Goal: Transaction & Acquisition: Book appointment/travel/reservation

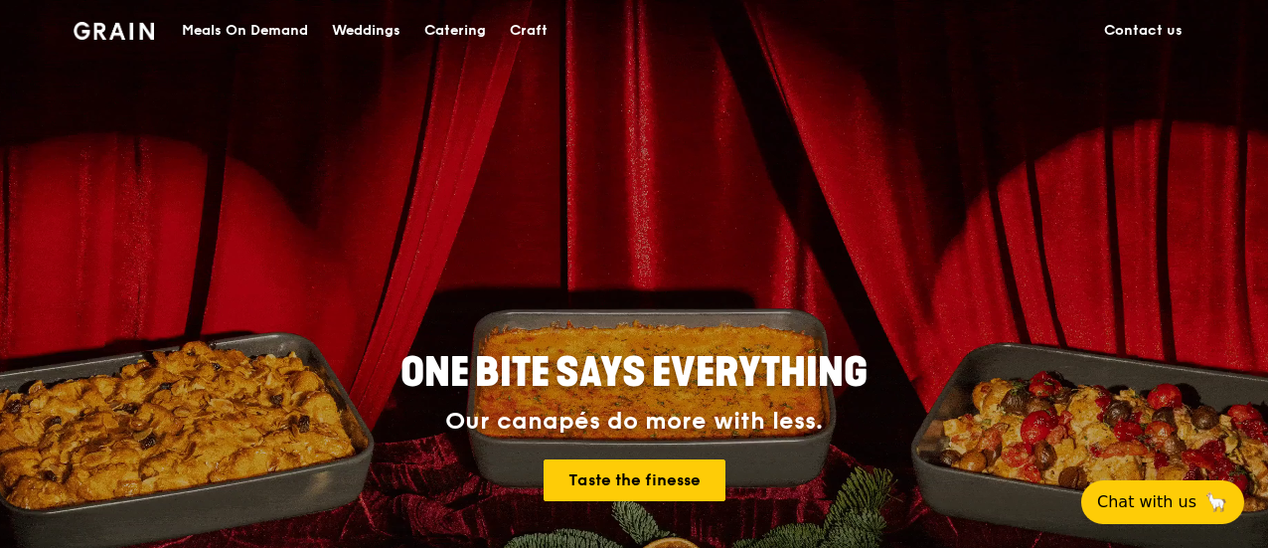
click at [444, 25] on div "Catering" at bounding box center [455, 31] width 62 height 60
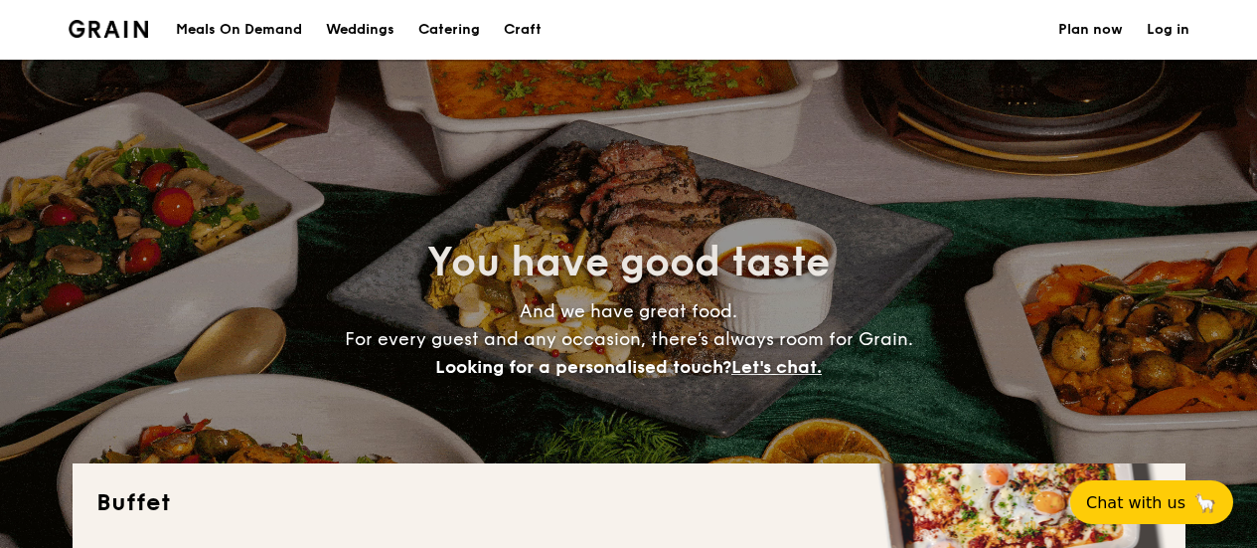
select select
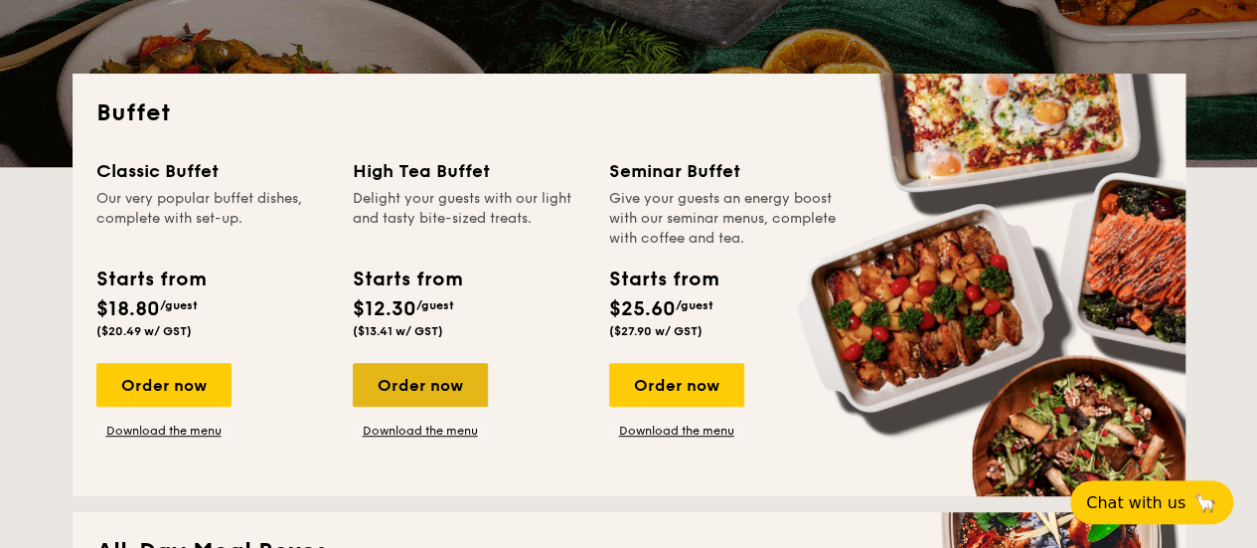
scroll to position [497, 0]
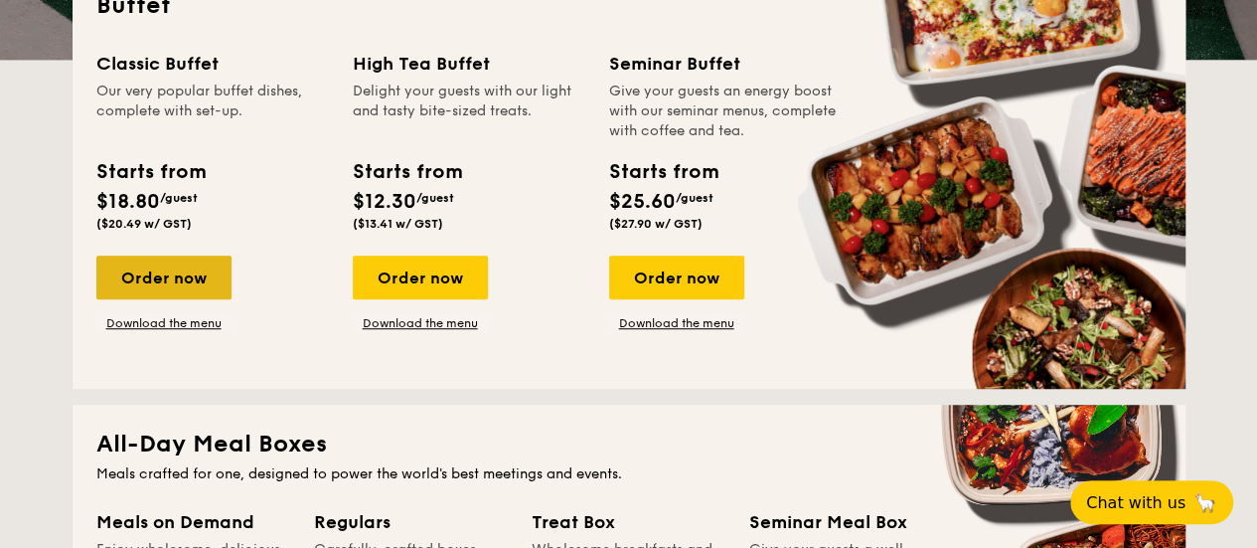
click at [151, 282] on div "Order now" at bounding box center [163, 277] width 135 height 44
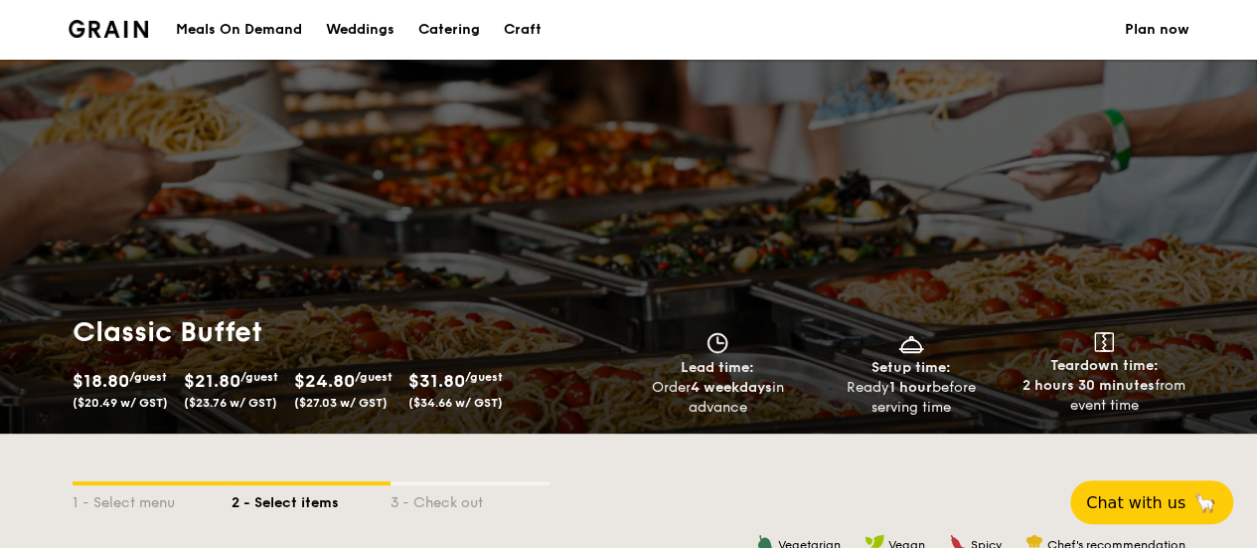
scroll to position [397, 0]
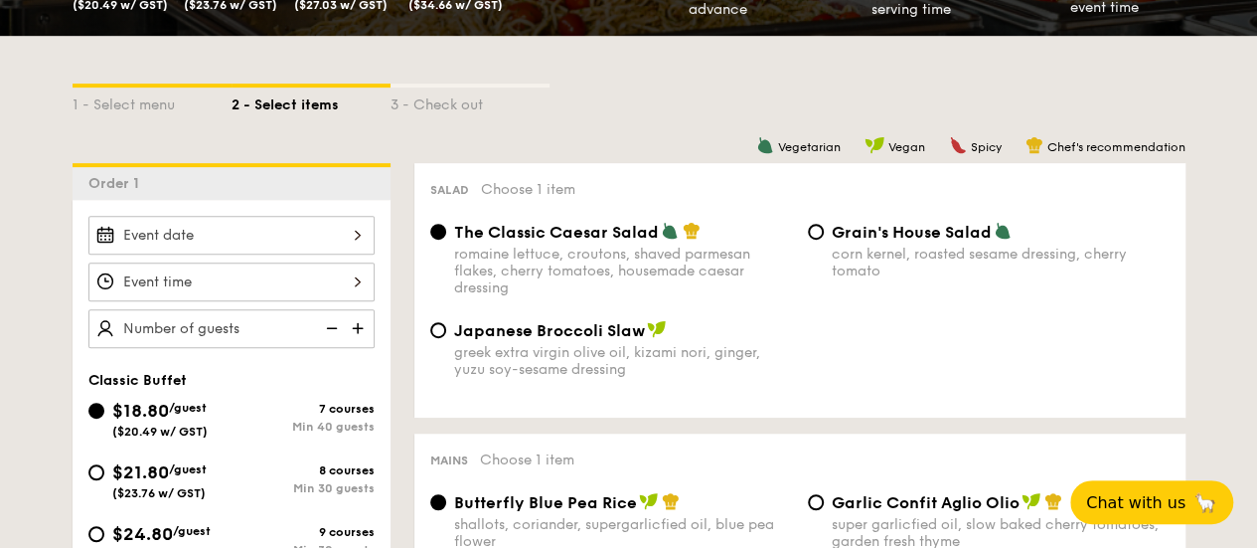
click at [181, 235] on div at bounding box center [231, 235] width 286 height 39
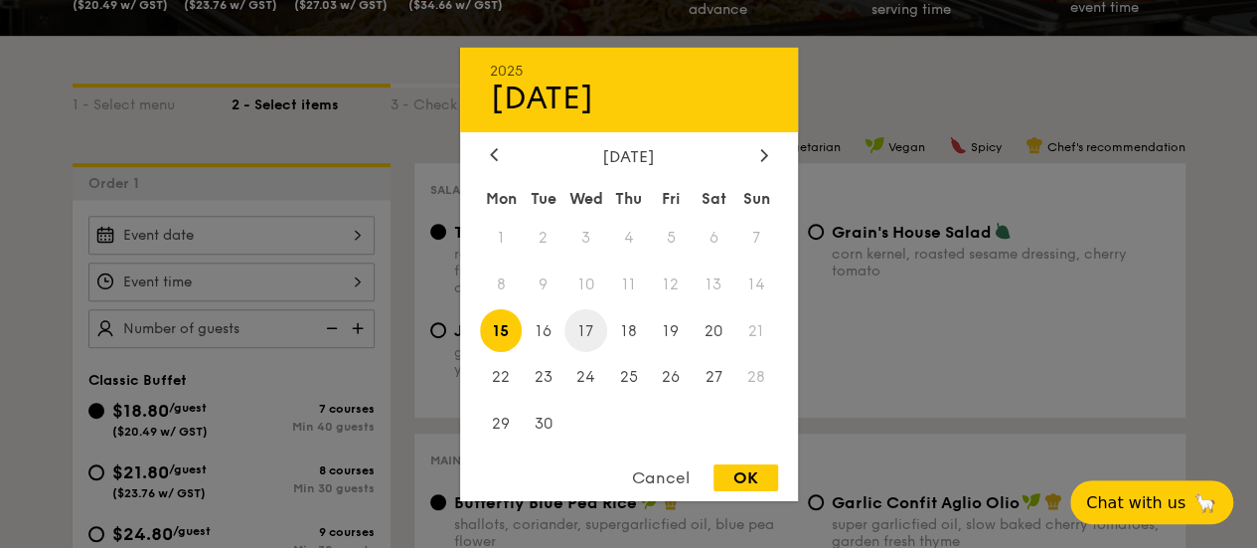
click at [579, 333] on span "17" at bounding box center [585, 330] width 43 height 43
click at [739, 480] on div "OK" at bounding box center [745, 477] width 65 height 27
type input "Sep 17, 2025"
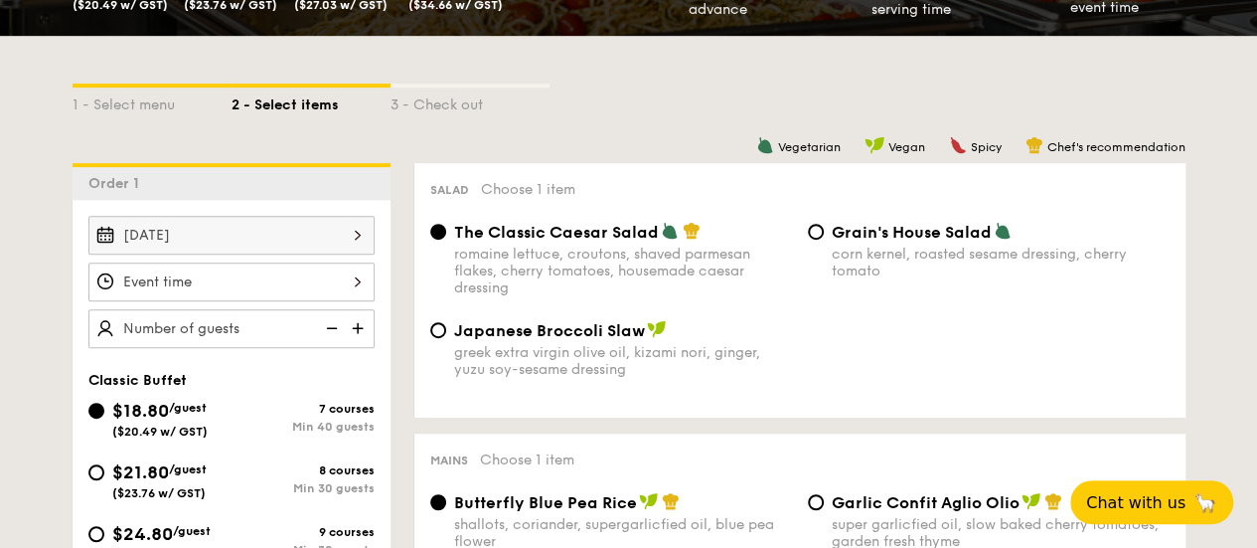
click at [195, 275] on div at bounding box center [231, 281] width 286 height 39
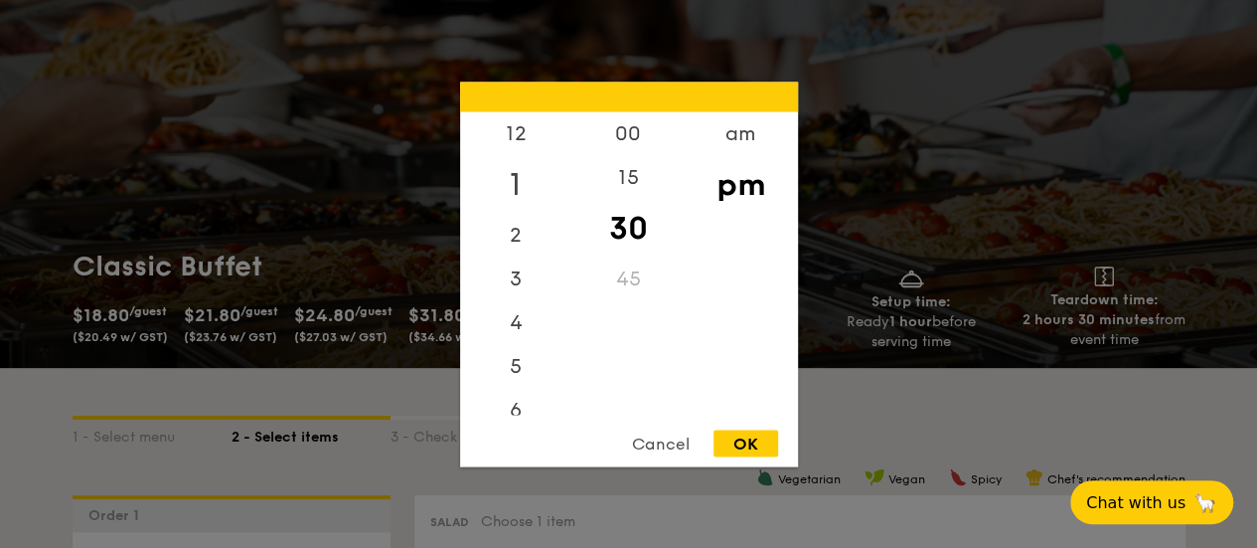
scroll to position [0, 0]
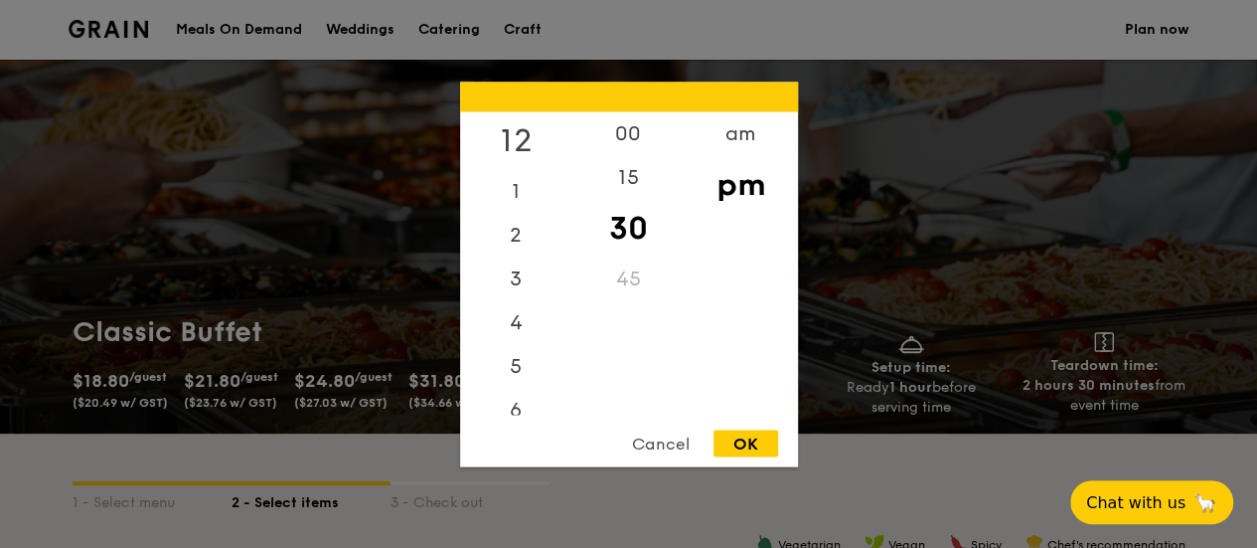
drag, startPoint x: 507, startPoint y: 119, endPoint x: 515, endPoint y: 134, distance: 16.9
click at [508, 124] on div "12" at bounding box center [516, 140] width 112 height 58
click at [737, 129] on div "am" at bounding box center [741, 140] width 112 height 58
click at [522, 377] on div "11" at bounding box center [516, 398] width 112 height 58
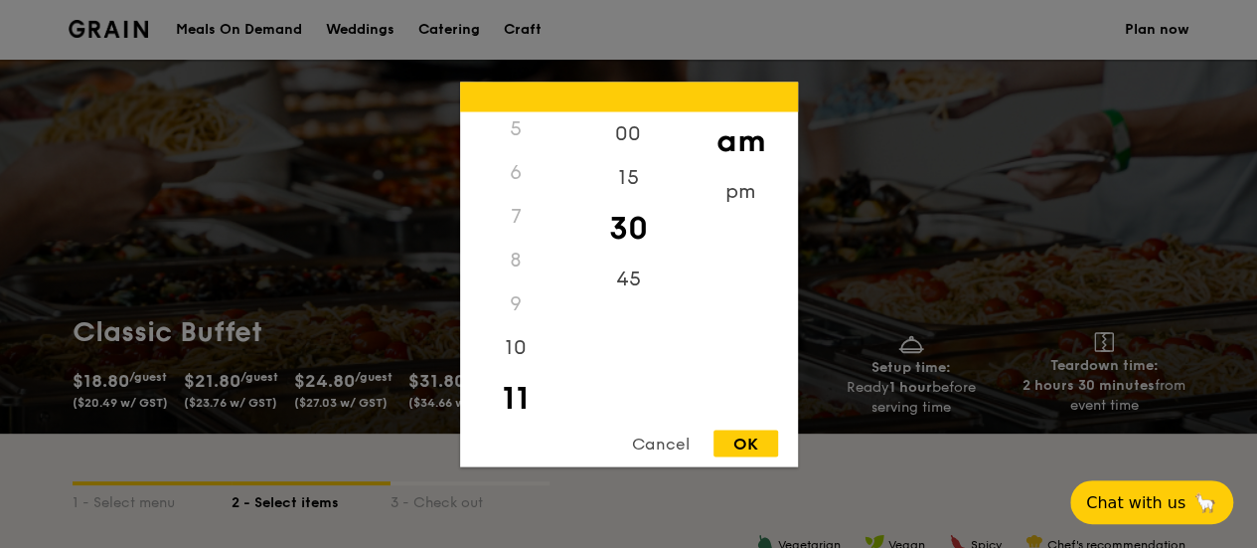
click at [521, 391] on div "11" at bounding box center [516, 398] width 112 height 58
click at [641, 228] on div "30" at bounding box center [628, 228] width 112 height 58
click at [749, 431] on div "OK" at bounding box center [745, 442] width 65 height 27
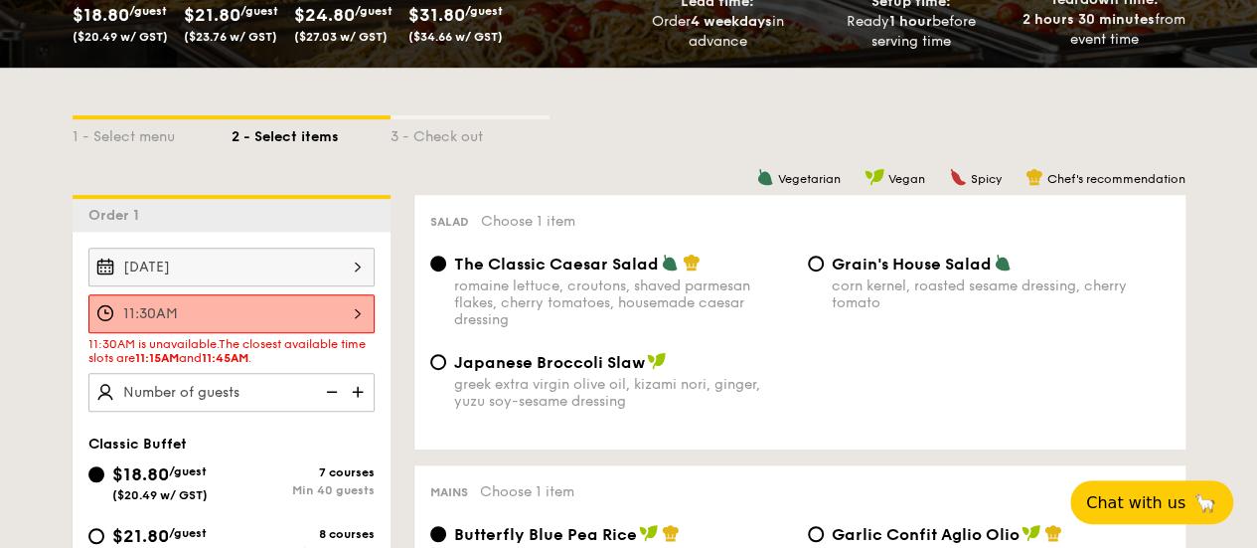
scroll to position [397, 0]
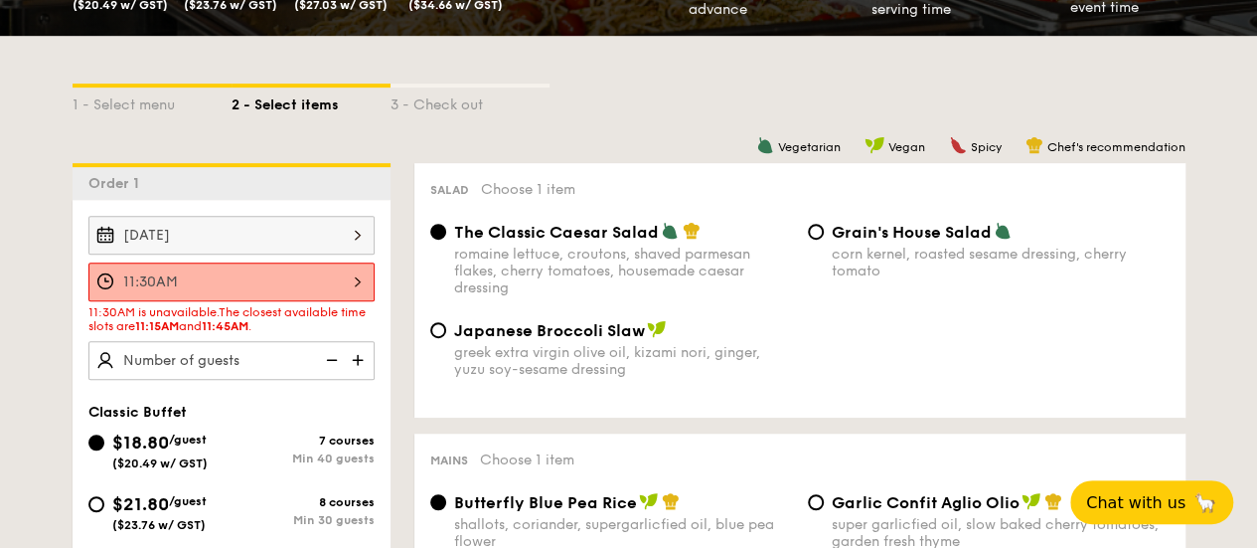
click at [213, 273] on div "11:30AM" at bounding box center [231, 281] width 286 height 39
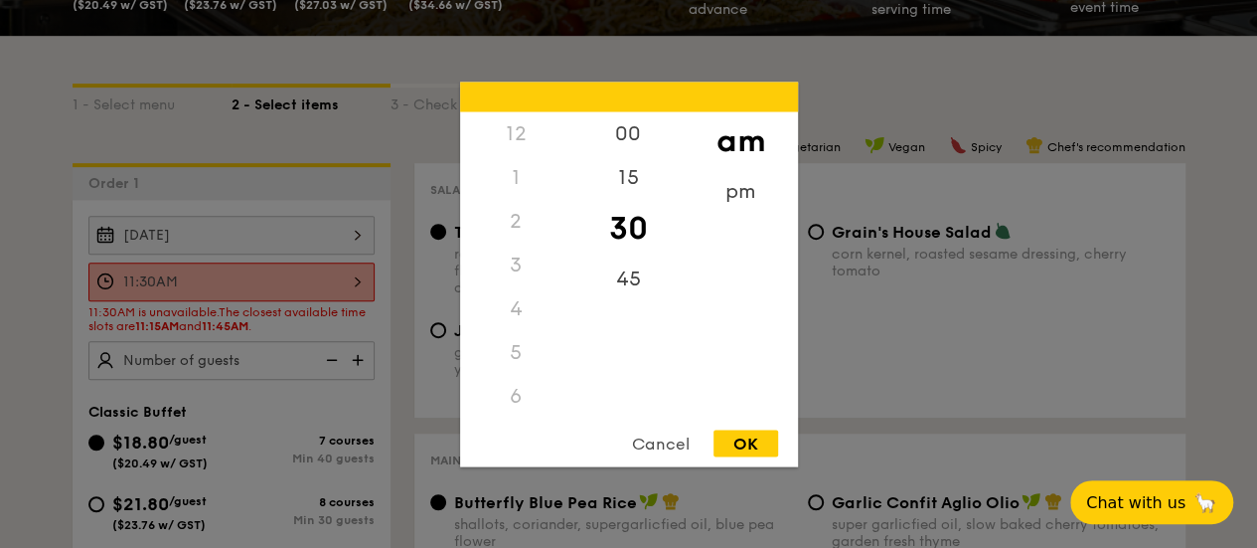
scroll to position [235, 0]
click at [628, 172] on div "15" at bounding box center [628, 184] width 112 height 58
click at [744, 442] on div "OK" at bounding box center [745, 442] width 65 height 27
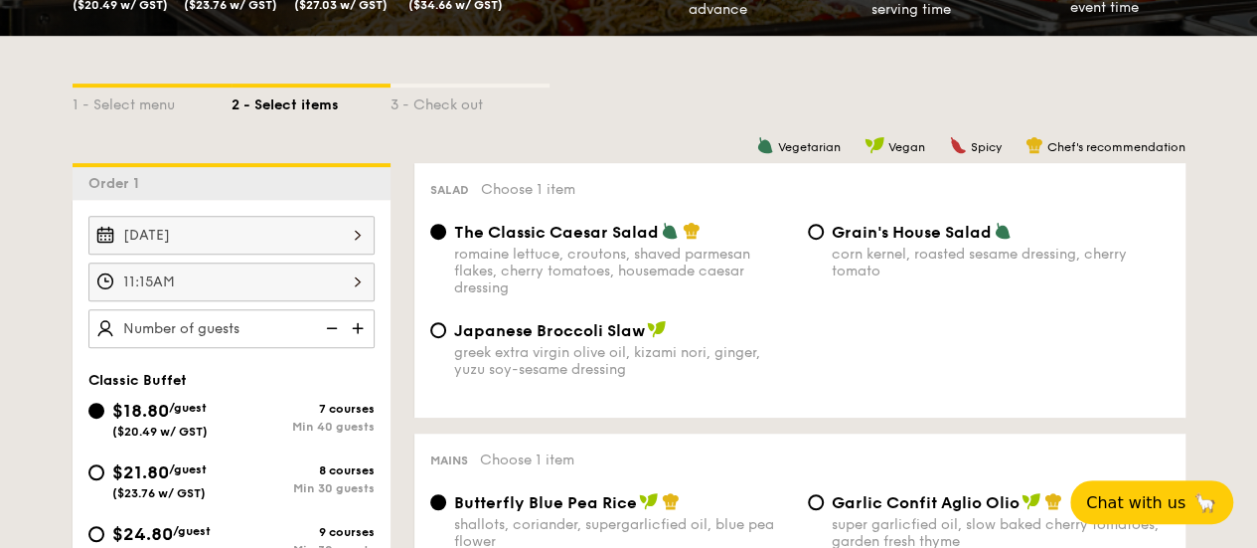
click at [314, 281] on div "11:15AM" at bounding box center [231, 281] width 286 height 39
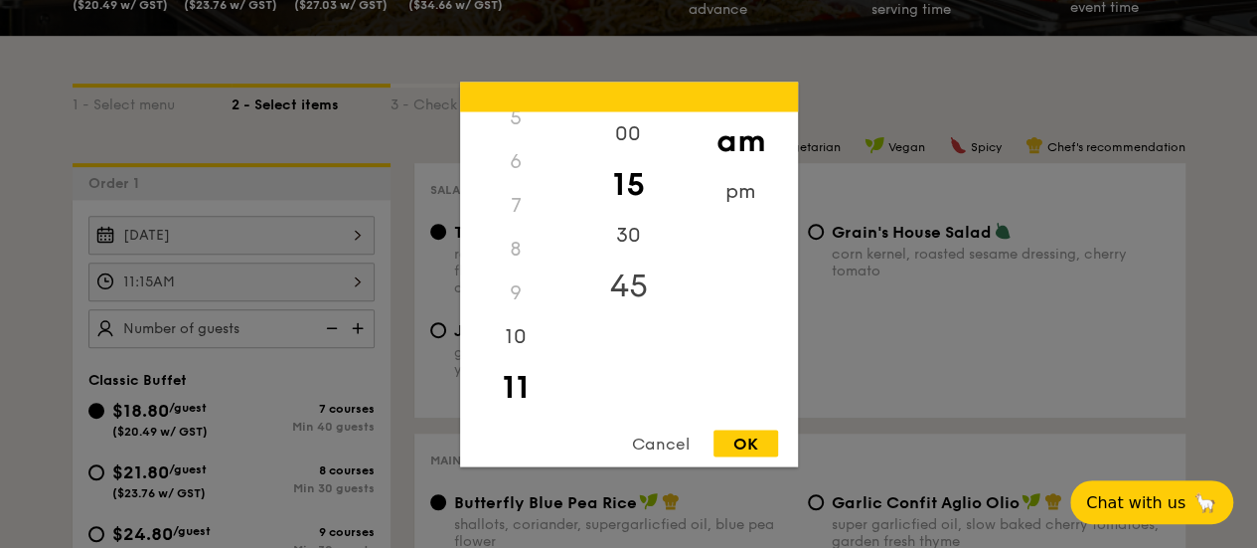
click at [638, 284] on div "45" at bounding box center [628, 285] width 112 height 58
click at [749, 448] on div "OK" at bounding box center [745, 442] width 65 height 27
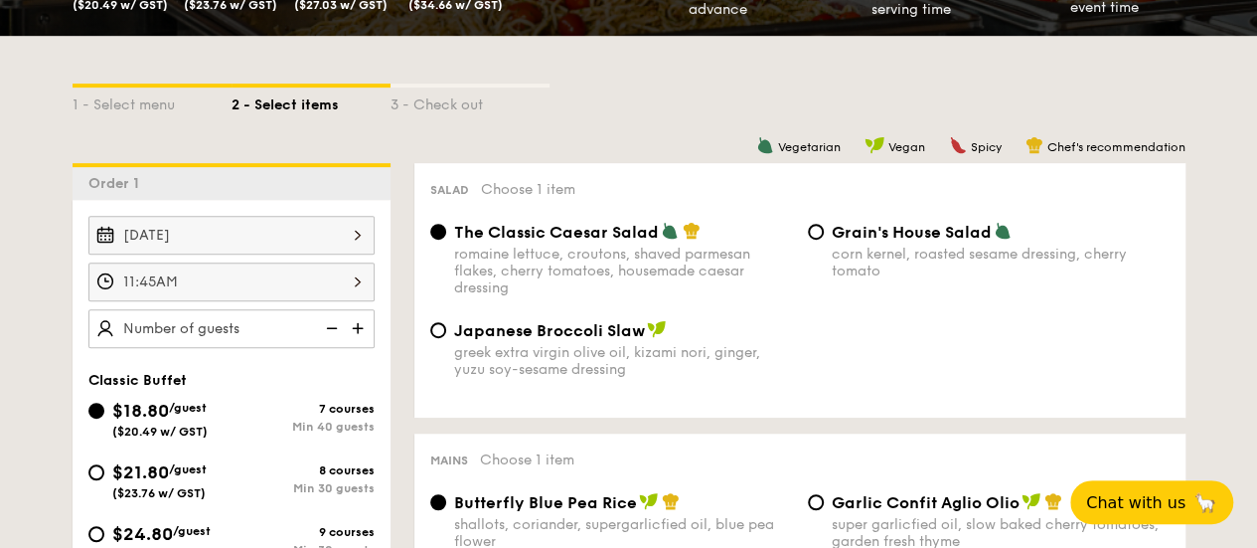
click at [278, 259] on div "Sep 17, 2025 11:45AM" at bounding box center [231, 282] width 286 height 132
click at [278, 275] on div "11:45AM" at bounding box center [231, 281] width 286 height 39
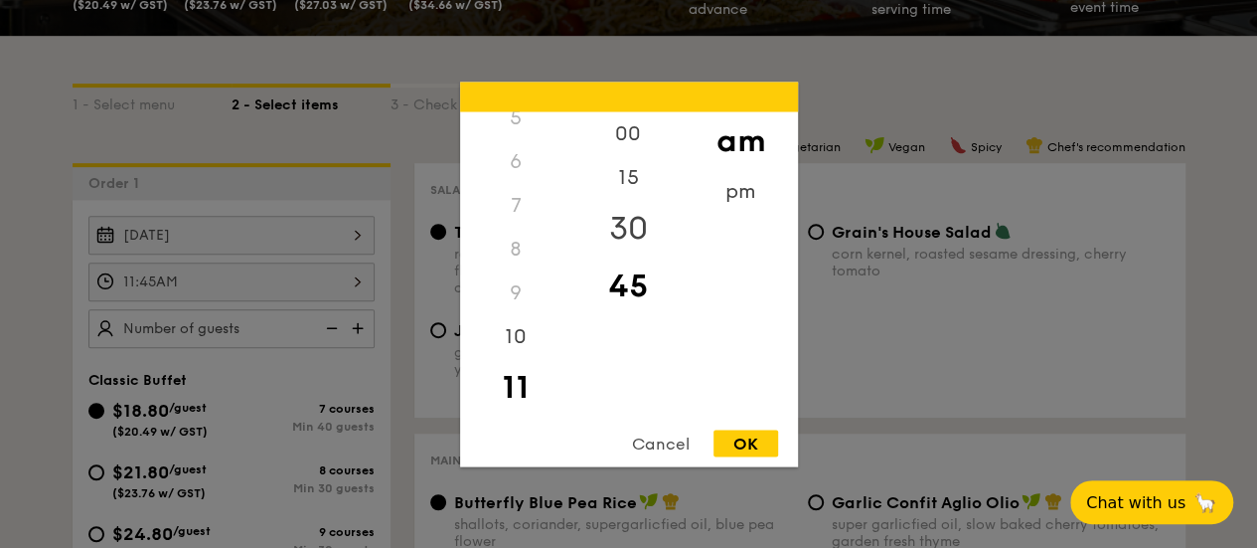
click at [645, 225] on div "30" at bounding box center [628, 228] width 112 height 58
click at [747, 447] on div "OK" at bounding box center [745, 442] width 65 height 27
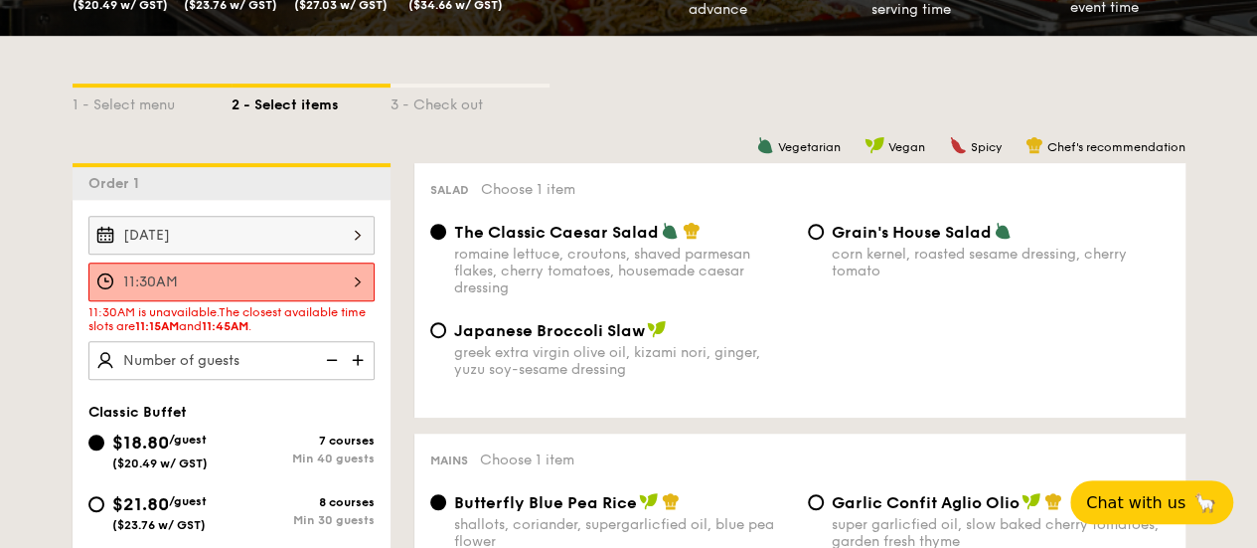
click at [283, 279] on div "11:30AM" at bounding box center [231, 281] width 286 height 39
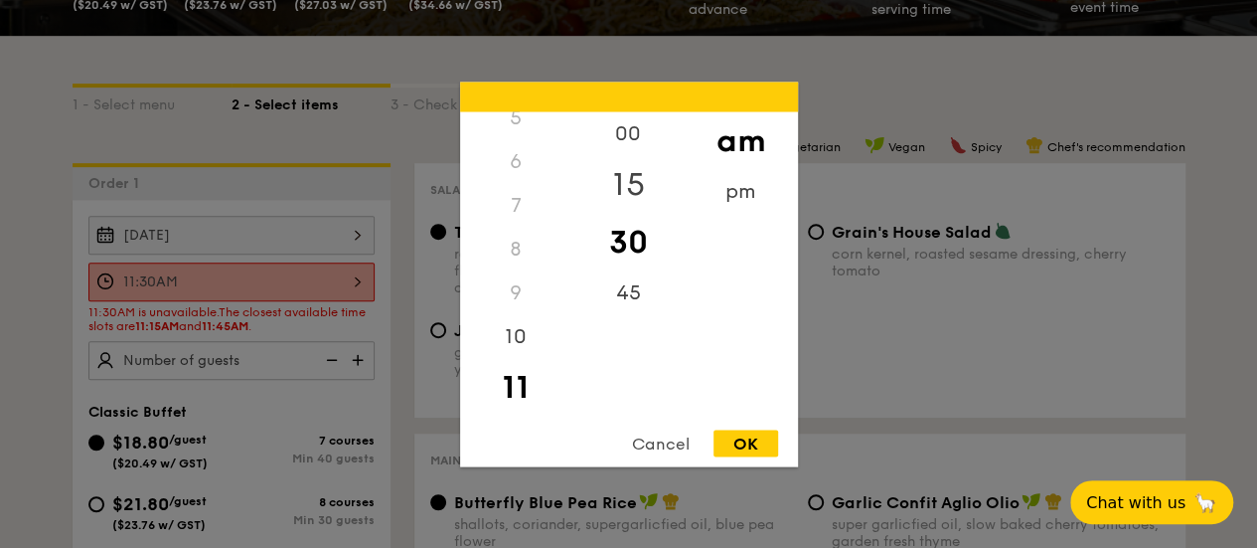
click at [626, 171] on div "15" at bounding box center [628, 184] width 112 height 58
click at [763, 439] on div "OK" at bounding box center [745, 442] width 65 height 27
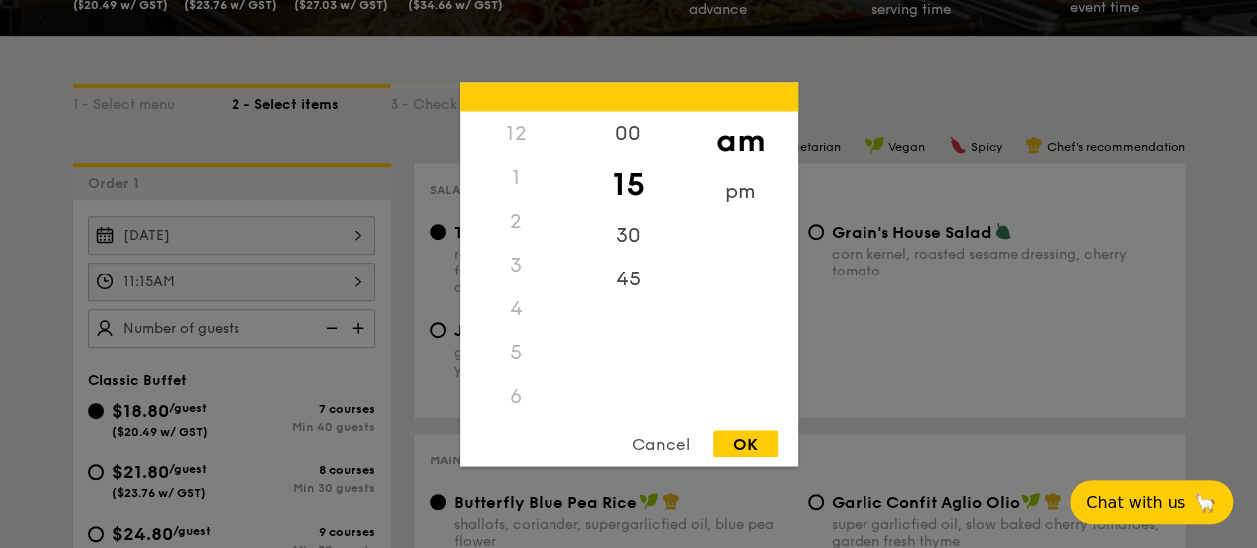
click at [317, 284] on div "11:15AM 12 1 2 3 4 5 6 7 8 9 10 11 00 15 30 45 am pm Cancel OK" at bounding box center [231, 281] width 286 height 39
click at [632, 275] on div "45" at bounding box center [628, 285] width 112 height 58
click at [755, 440] on div "OK" at bounding box center [745, 442] width 65 height 27
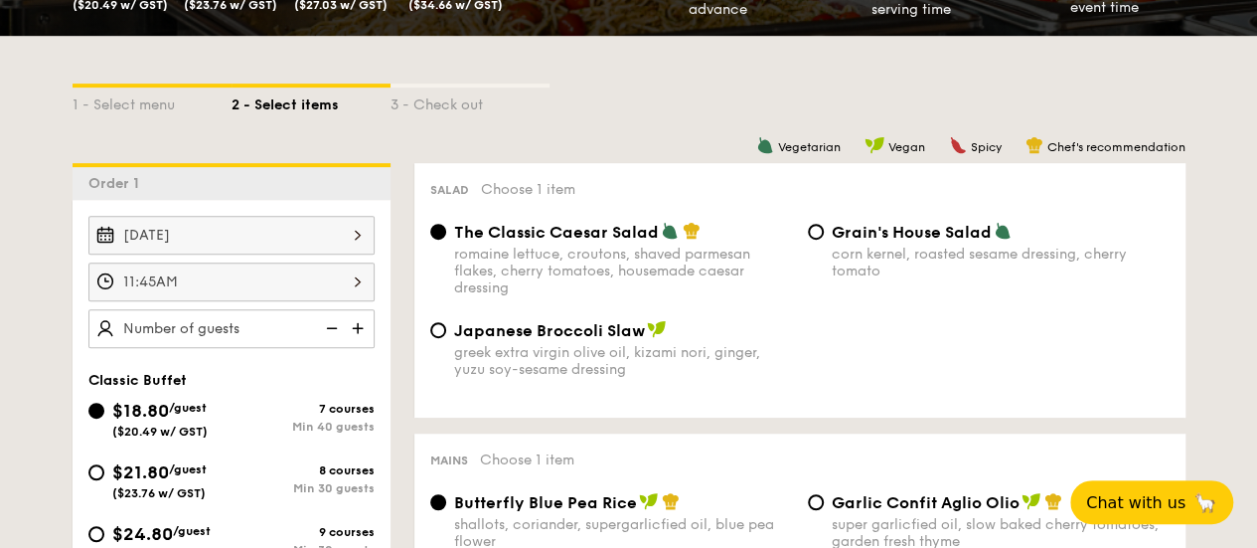
click at [280, 266] on div "11:45AM" at bounding box center [231, 281] width 286 height 39
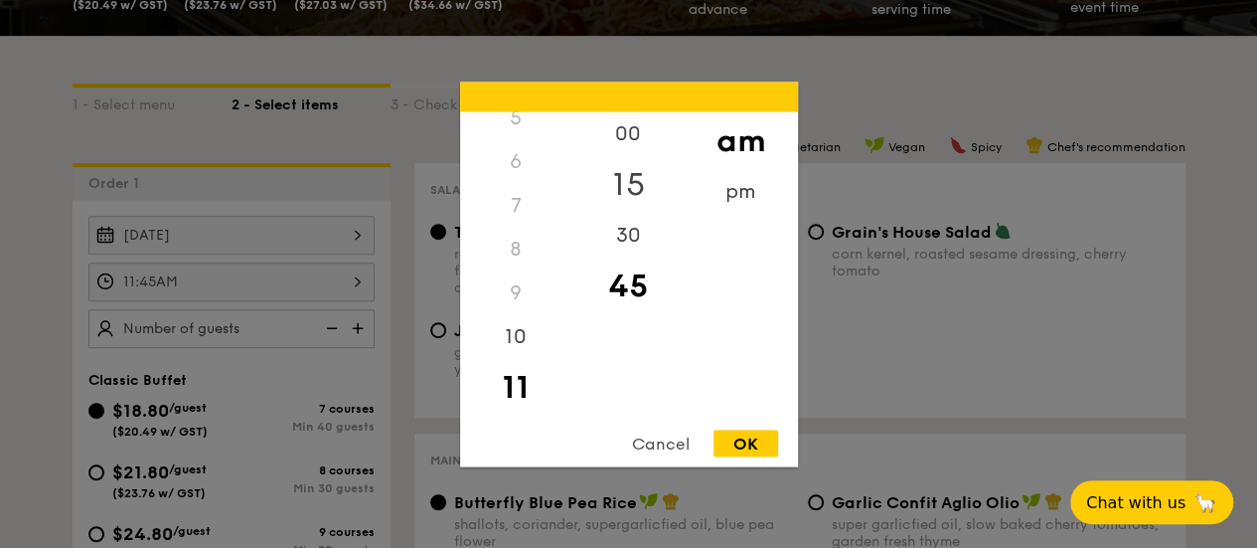
click at [628, 176] on div "15" at bounding box center [628, 184] width 112 height 58
click at [750, 438] on div "OK" at bounding box center [745, 442] width 65 height 27
type input "11:15AM"
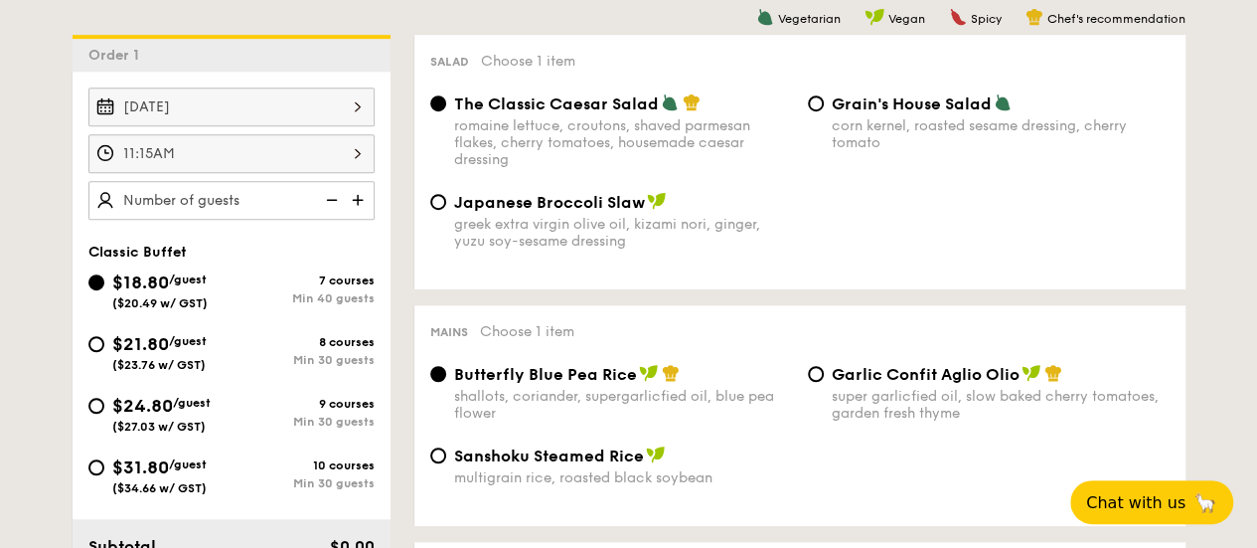
scroll to position [596, 0]
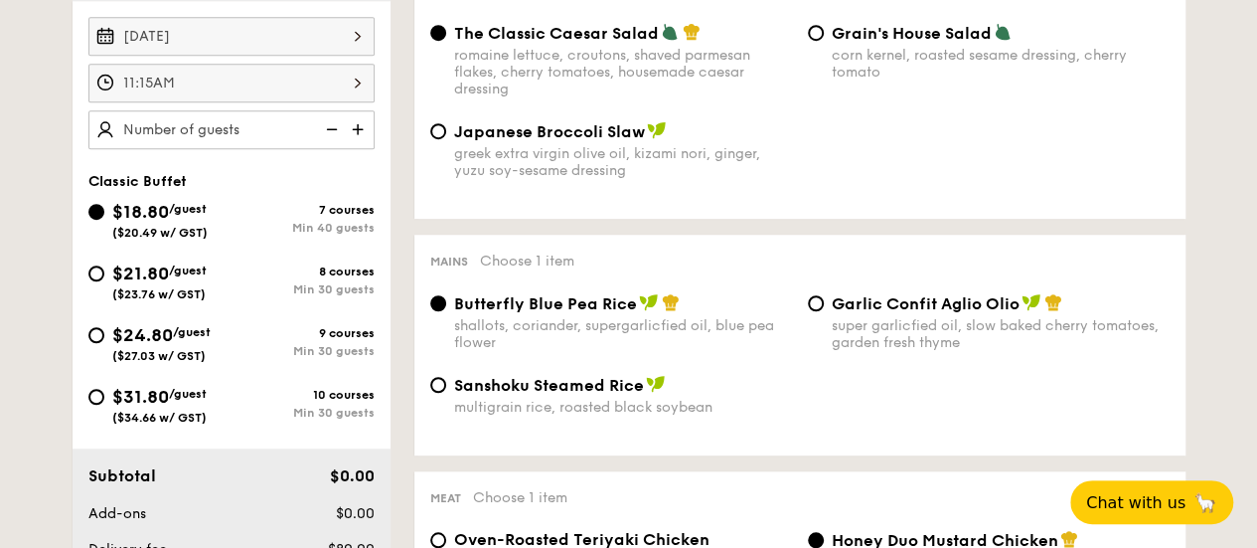
click at [358, 130] on img at bounding box center [360, 129] width 30 height 38
type input "40 guests"
click at [317, 126] on img at bounding box center [330, 129] width 30 height 38
click at [101, 268] on input "$21.80 /guest ($23.76 w/ GST) 8 courses Min 30 guests" at bounding box center [96, 273] width 16 height 16
radio input "true"
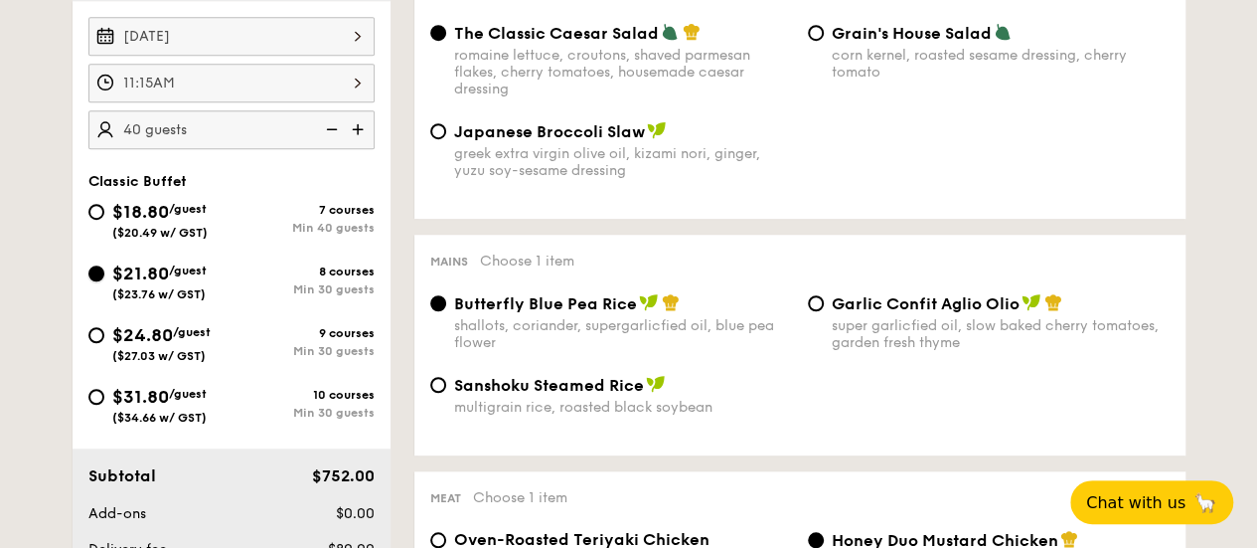
radio input "true"
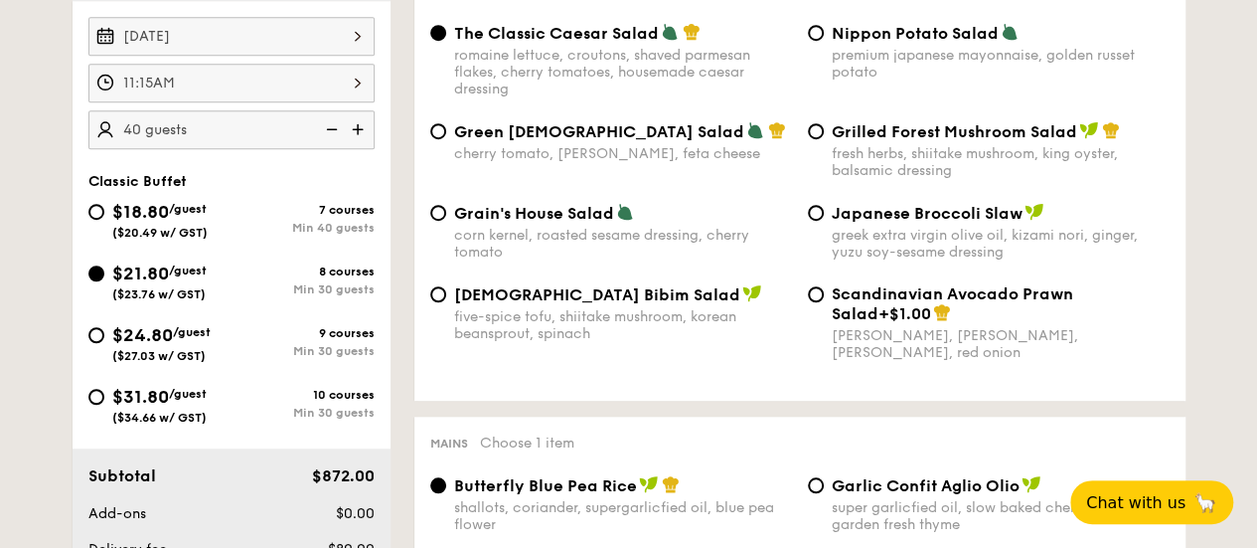
click at [336, 128] on img at bounding box center [330, 129] width 30 height 38
click at [361, 127] on img at bounding box center [360, 129] width 30 height 38
type input "35 guests"
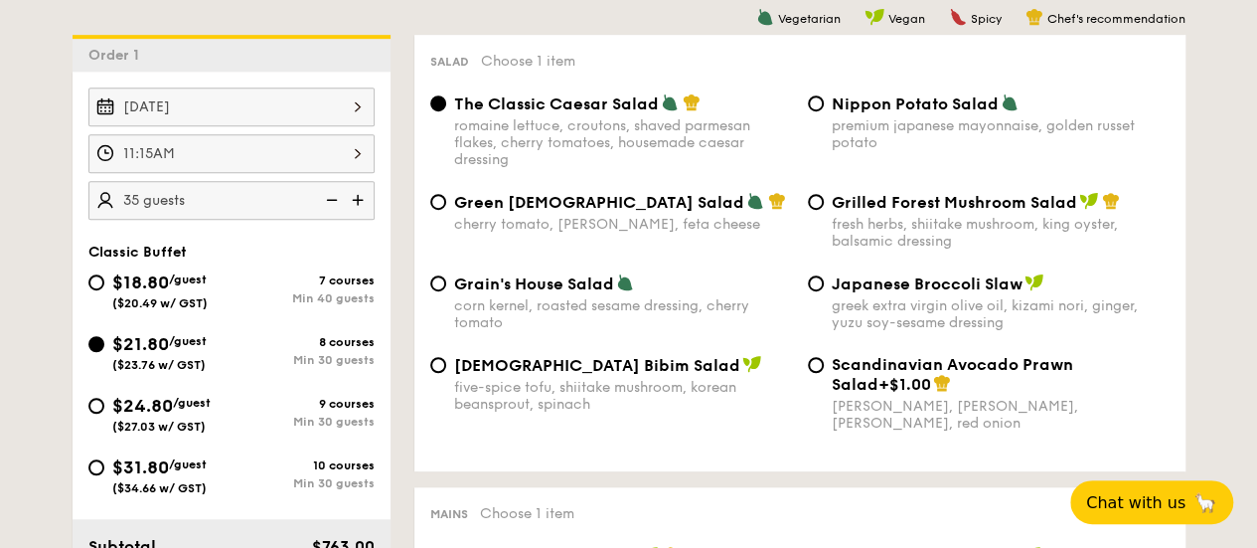
scroll to position [497, 0]
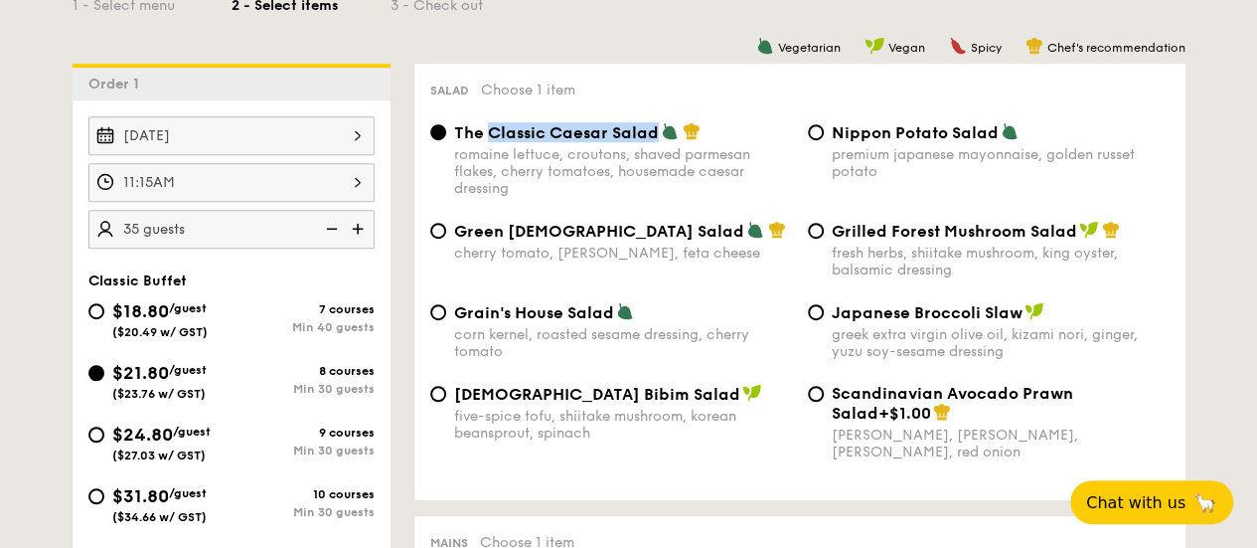
drag, startPoint x: 492, startPoint y: 132, endPoint x: 654, endPoint y: 139, distance: 162.1
click at [654, 139] on span "The Classic Caesar Salad" at bounding box center [556, 132] width 205 height 19
copy span "Classic Caesar Salad"
click at [495, 234] on span "Green Goddess Salad" at bounding box center [599, 231] width 290 height 19
click at [446, 234] on input "Green Goddess Salad cherry tomato, dill, feta cheese" at bounding box center [438, 231] width 16 height 16
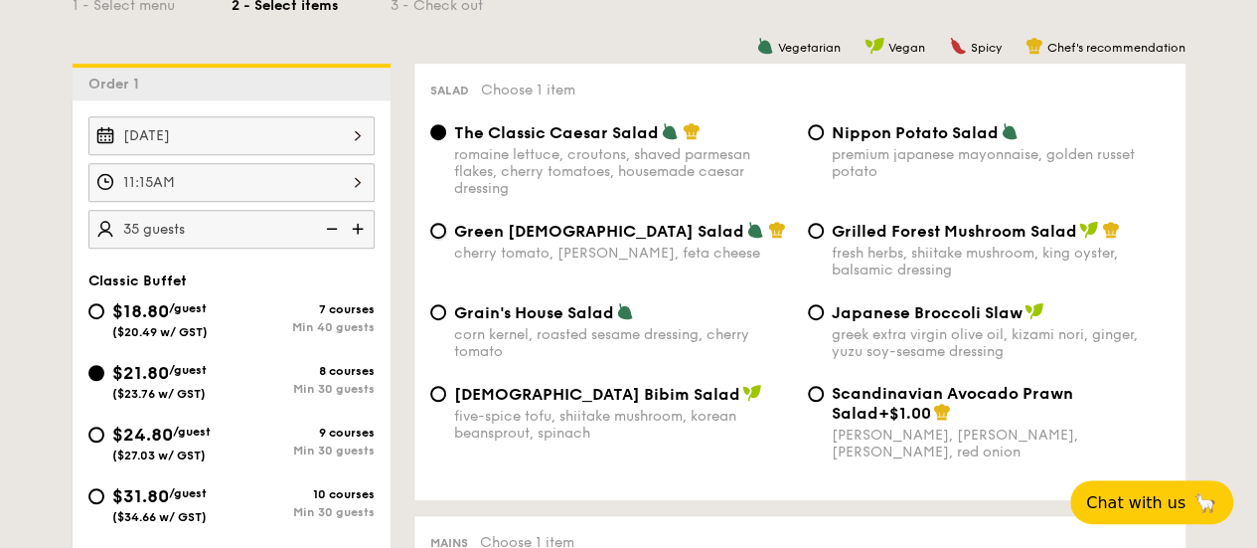
radio input "true"
click at [566, 251] on div "cherry tomato, dill, feta cheese" at bounding box center [623, 252] width 338 height 17
click at [446, 238] on input "Green Goddess Salad cherry tomato, dill, feta cheese" at bounding box center [438, 231] width 16 height 16
click at [566, 251] on div "cherry tomato, dill, feta cheese" at bounding box center [623, 252] width 338 height 17
click at [446, 238] on input "Green Goddess Salad cherry tomato, dill, feta cheese" at bounding box center [438, 231] width 16 height 16
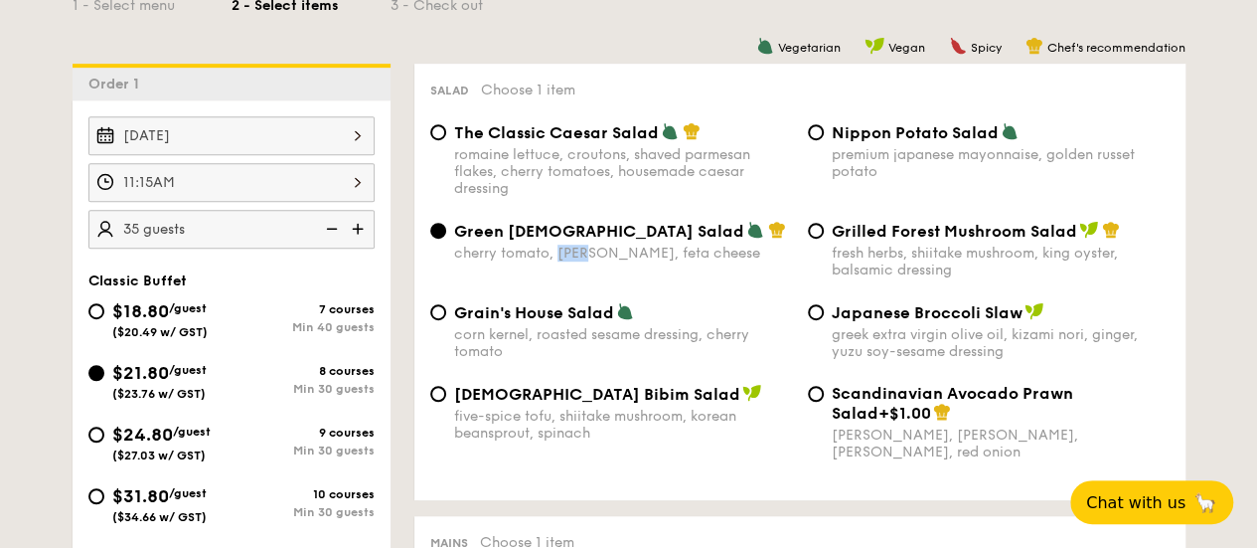
copy div "dill"
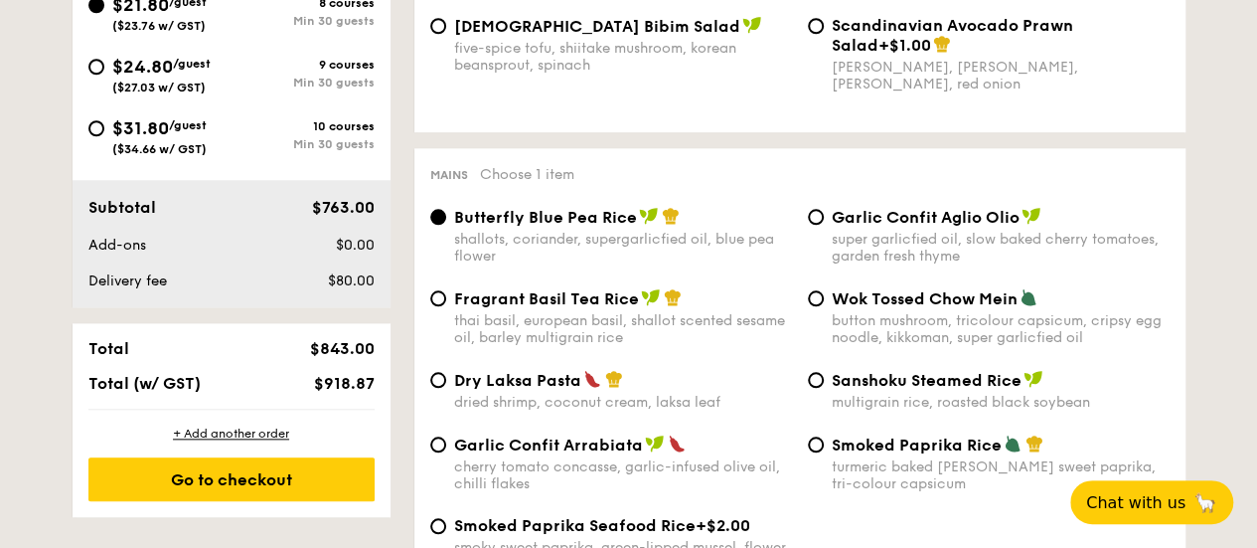
scroll to position [894, 0]
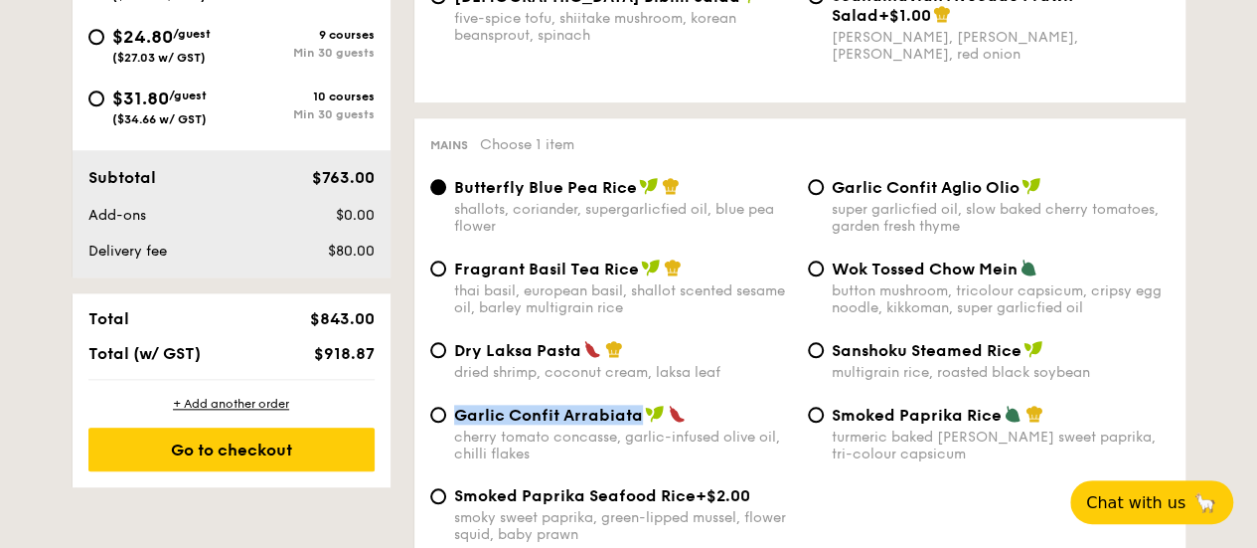
drag, startPoint x: 455, startPoint y: 419, endPoint x: 643, endPoint y: 428, distance: 188.0
click at [643, 424] on div "Garlic Confit Arrabiata" at bounding box center [623, 414] width 338 height 20
copy span "Garlic Confit Arrabiata"
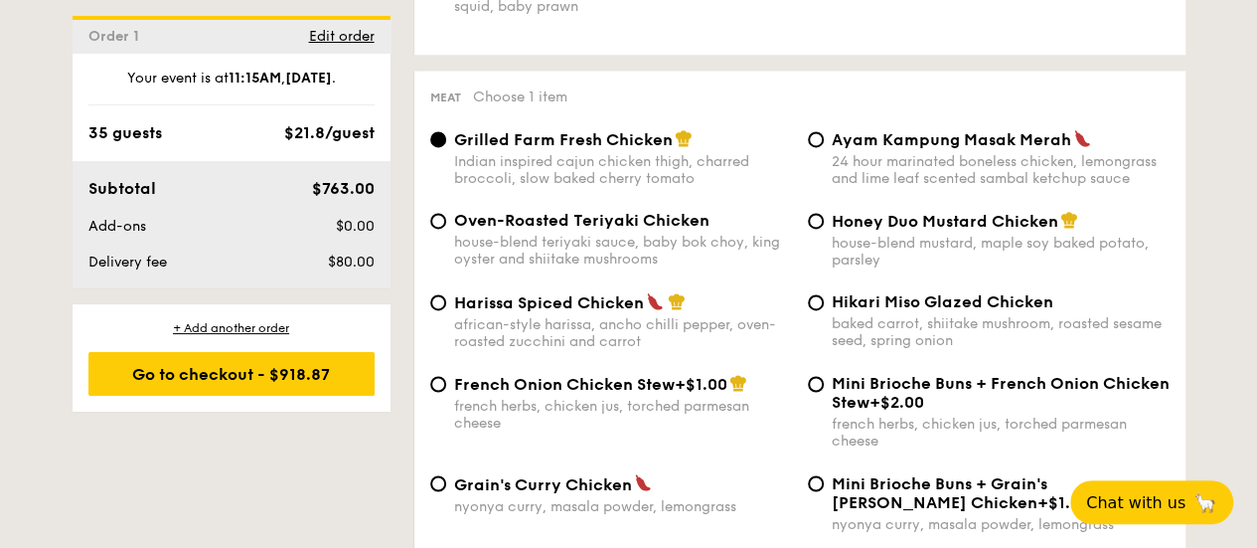
scroll to position [1391, 0]
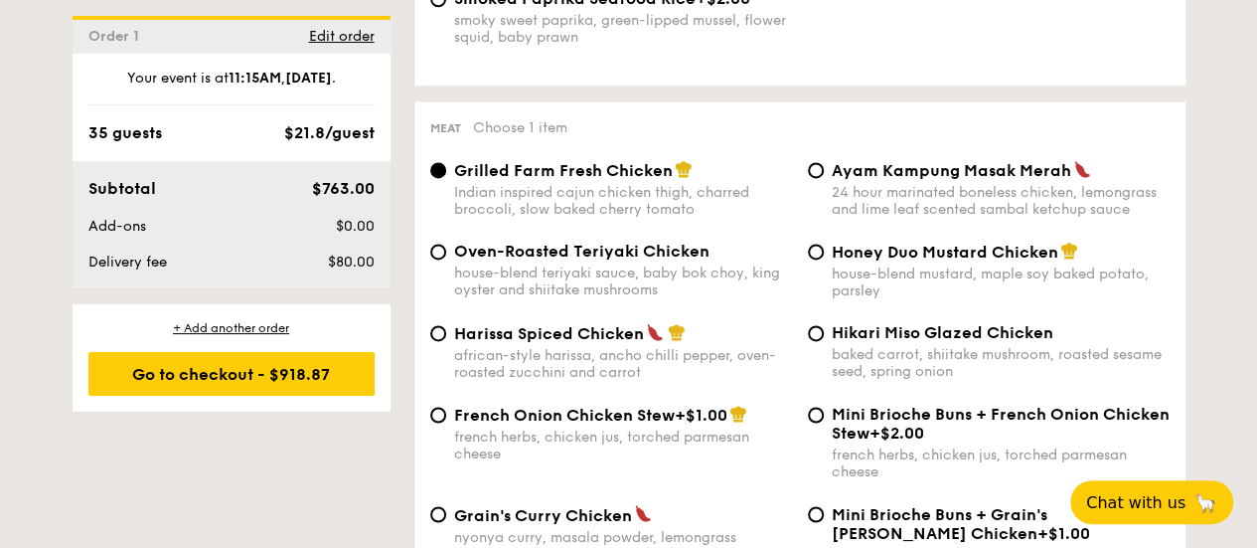
click at [603, 174] on span "Grilled Farm Fresh Chicken" at bounding box center [563, 170] width 219 height 19
click at [446, 174] on input "Grilled Farm Fresh Chicken Indian inspired cajun chicken thigh, charred broccol…" at bounding box center [438, 170] width 16 height 16
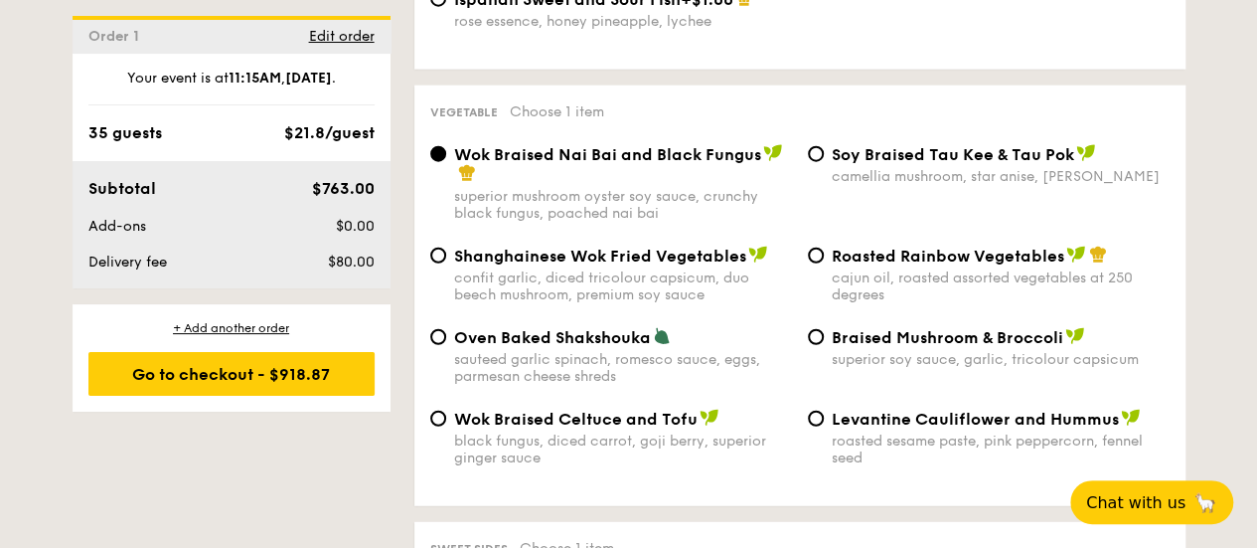
scroll to position [2484, 0]
click at [813, 332] on input "Braised Mushroom & Broccoli superior soy sauce, garlic, tricolour capsicum" at bounding box center [816, 336] width 16 height 16
radio input "true"
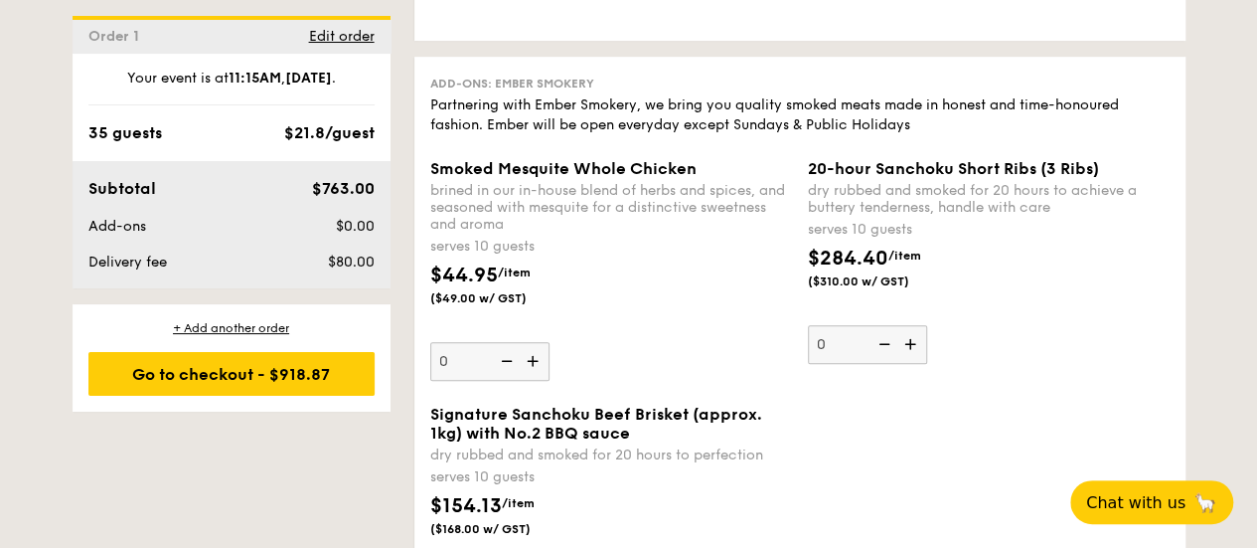
scroll to position [3875, 0]
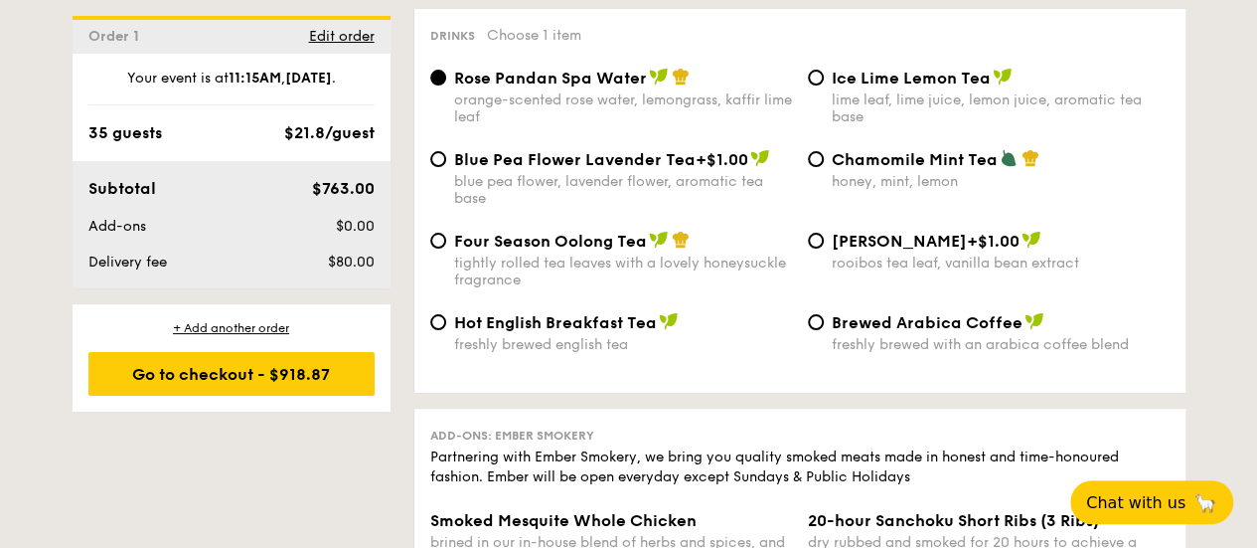
select select
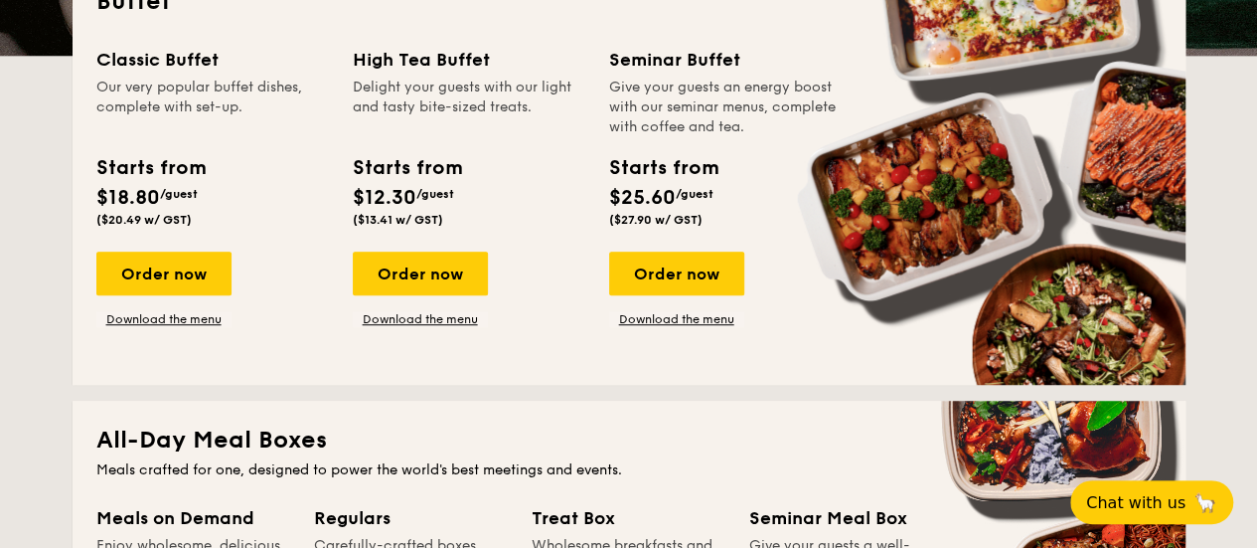
scroll to position [497, 0]
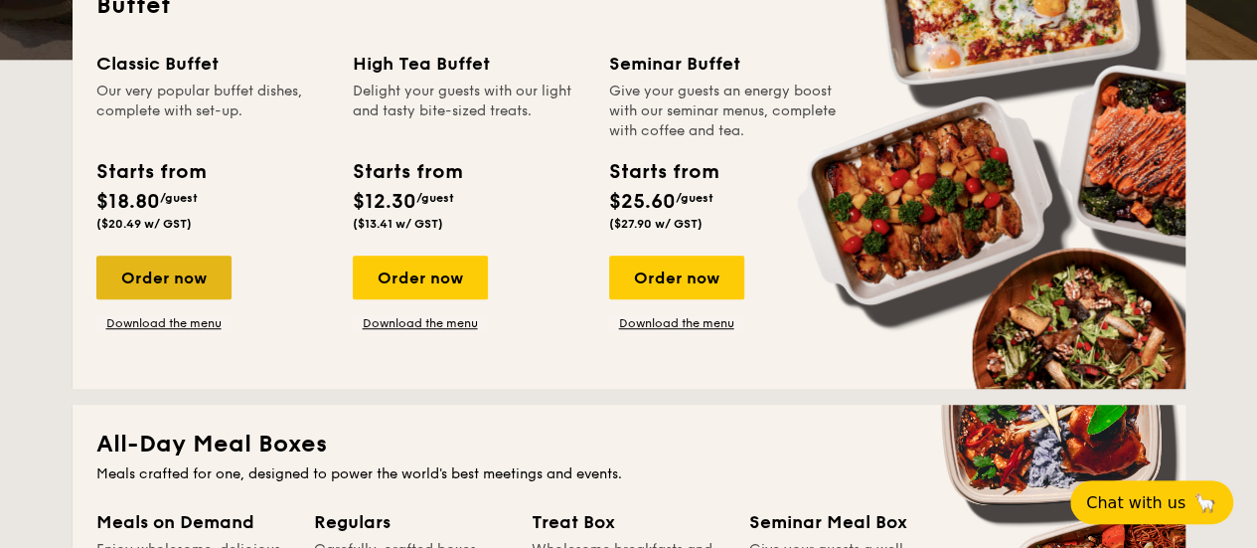
click at [187, 265] on div "Order now" at bounding box center [163, 277] width 135 height 44
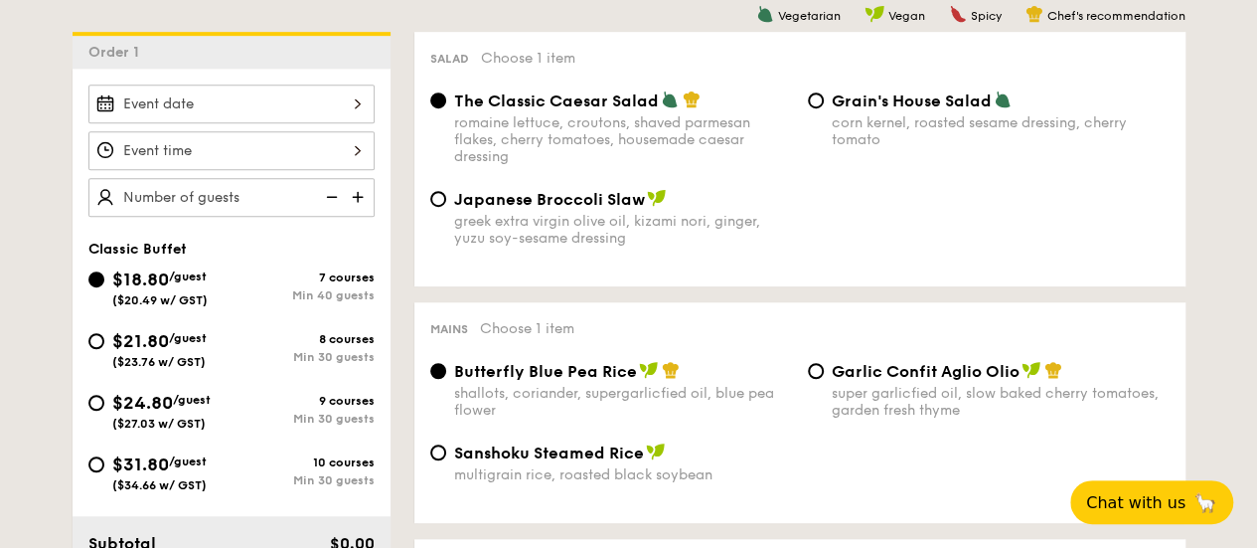
scroll to position [696, 0]
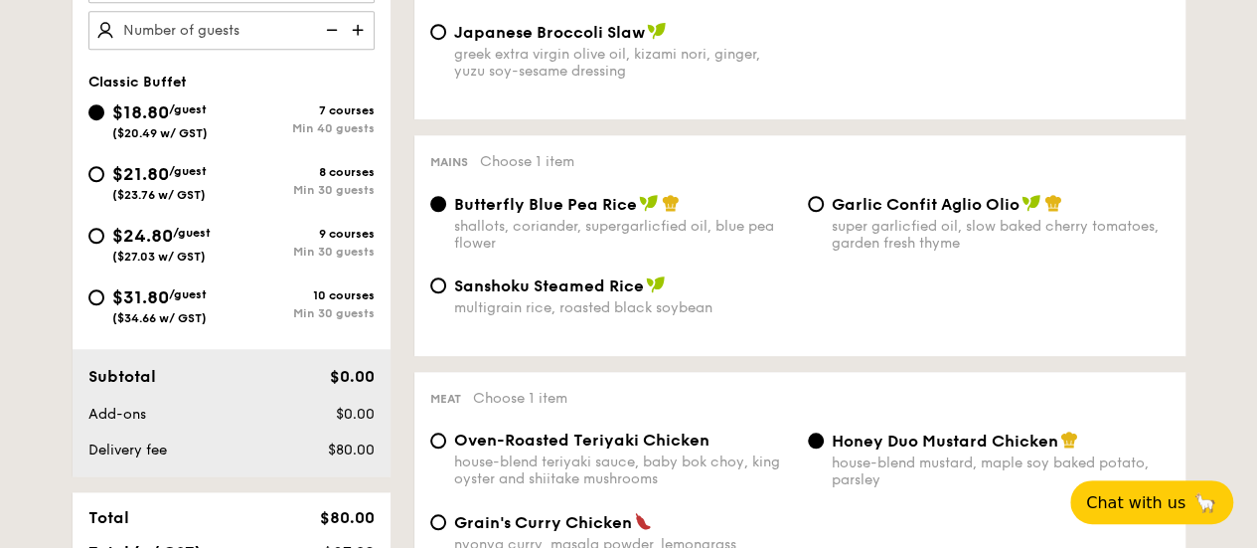
click at [177, 232] on span "/guest" at bounding box center [192, 233] width 38 height 14
click at [104, 232] on input "$24.80 /guest ($27.03 w/ GST) 9 courses Min 30 guests" at bounding box center [96, 236] width 16 height 16
radio input "true"
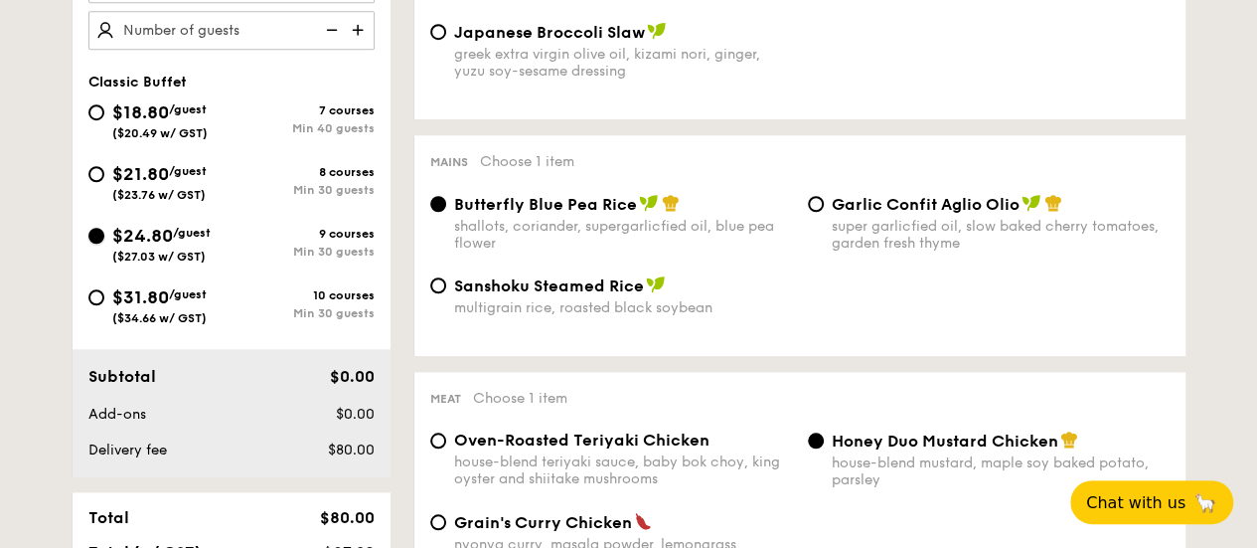
radio input "true"
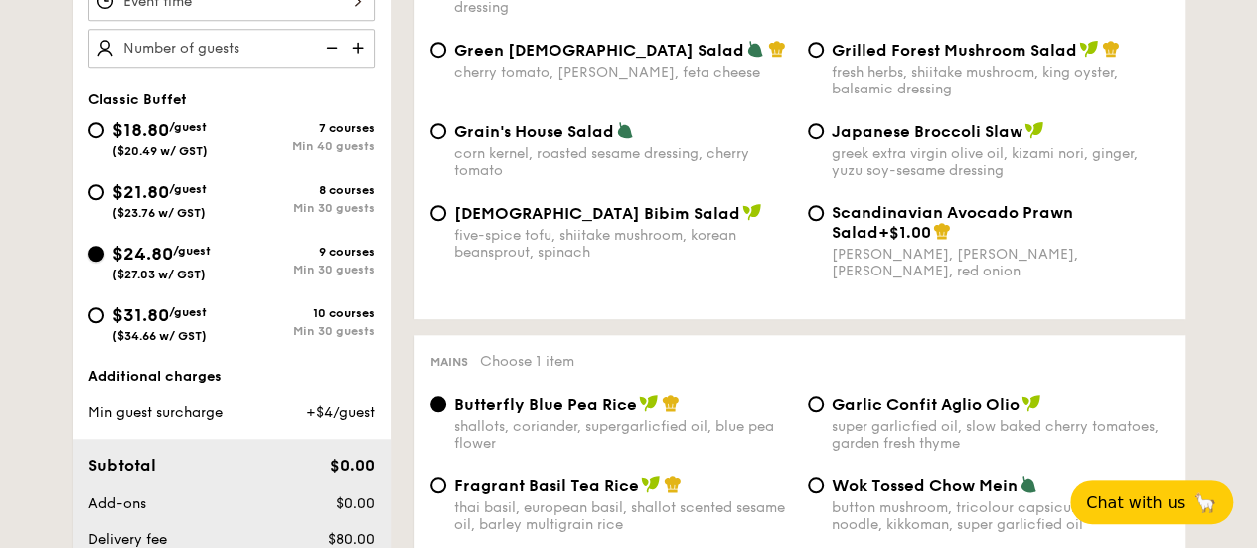
scroll to position [397, 0]
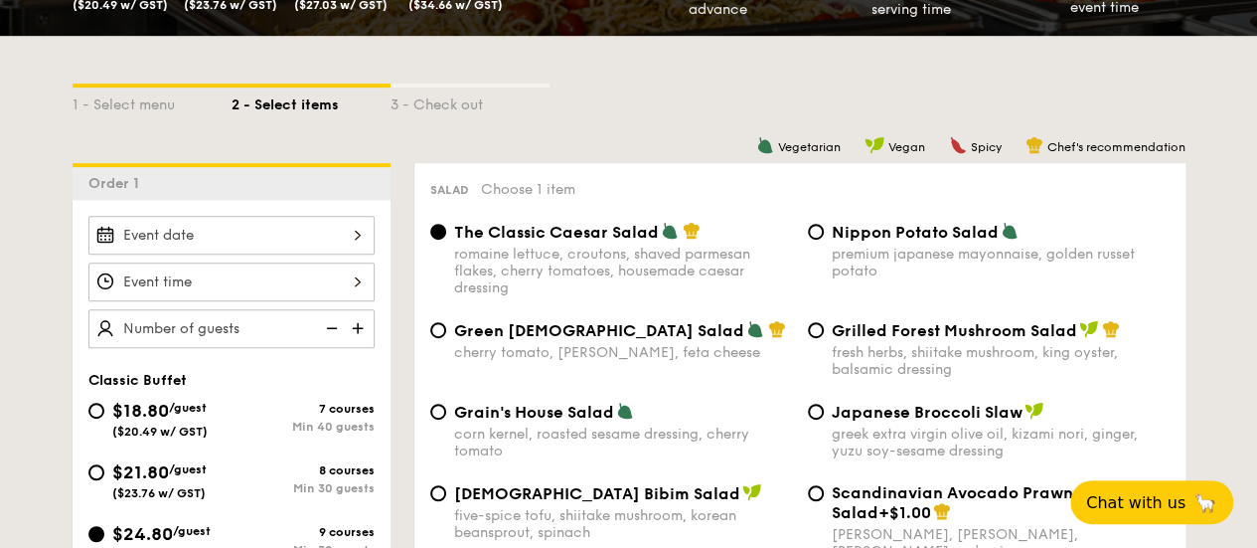
click at [260, 228] on div at bounding box center [231, 235] width 286 height 39
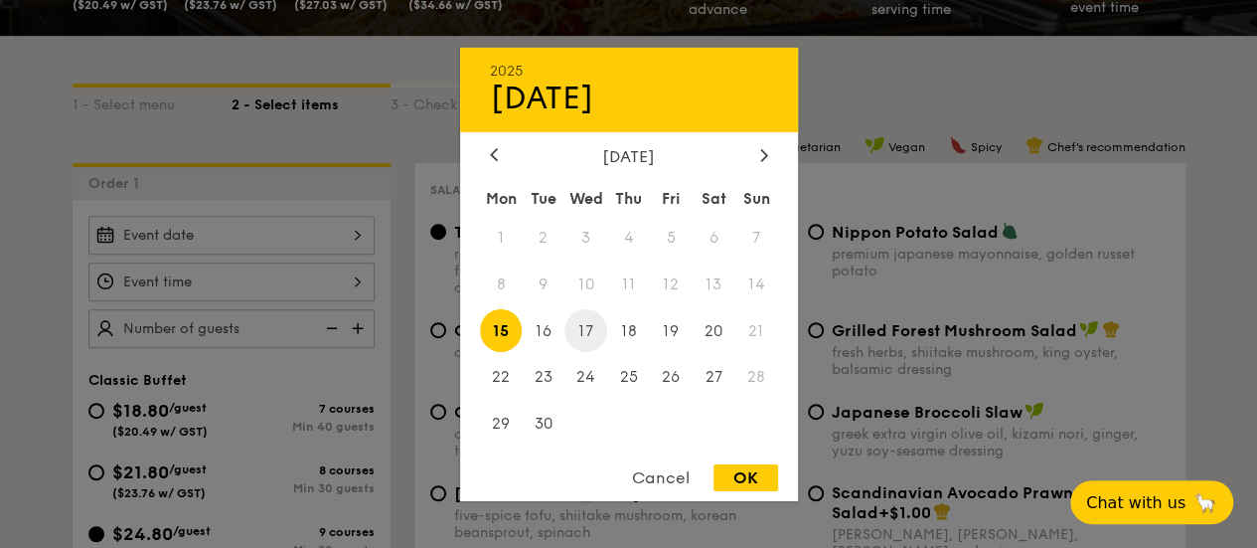
click at [590, 327] on span "17" at bounding box center [585, 330] width 43 height 43
click at [735, 475] on div "OK" at bounding box center [745, 477] width 65 height 27
type input "Sep 17, 2025"
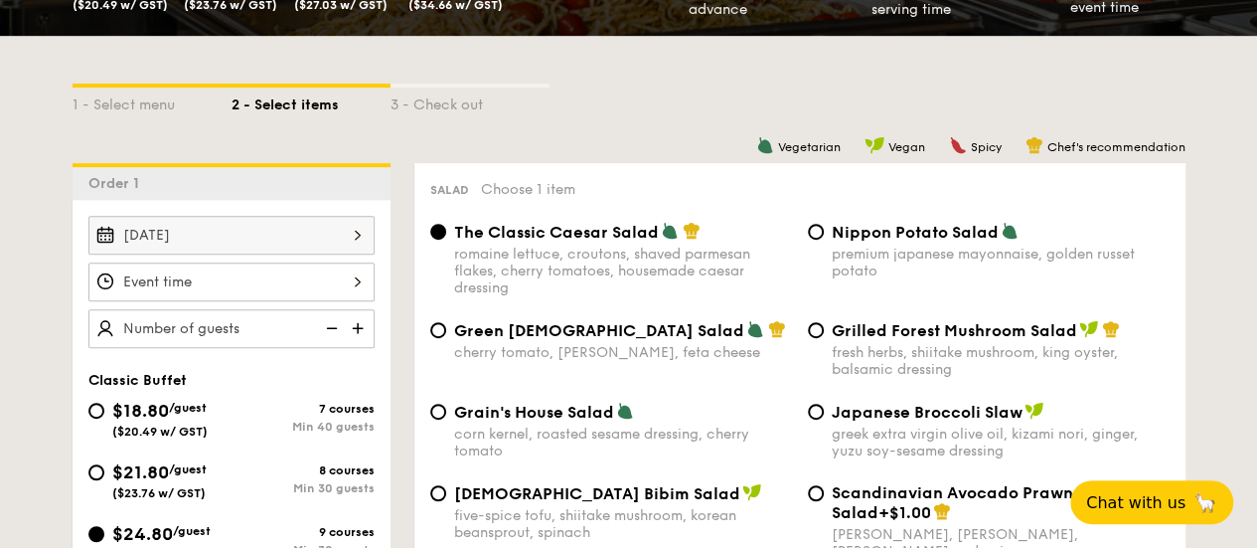
click at [319, 274] on div at bounding box center [628, 274] width 1257 height 548
click at [305, 280] on div at bounding box center [231, 281] width 286 height 39
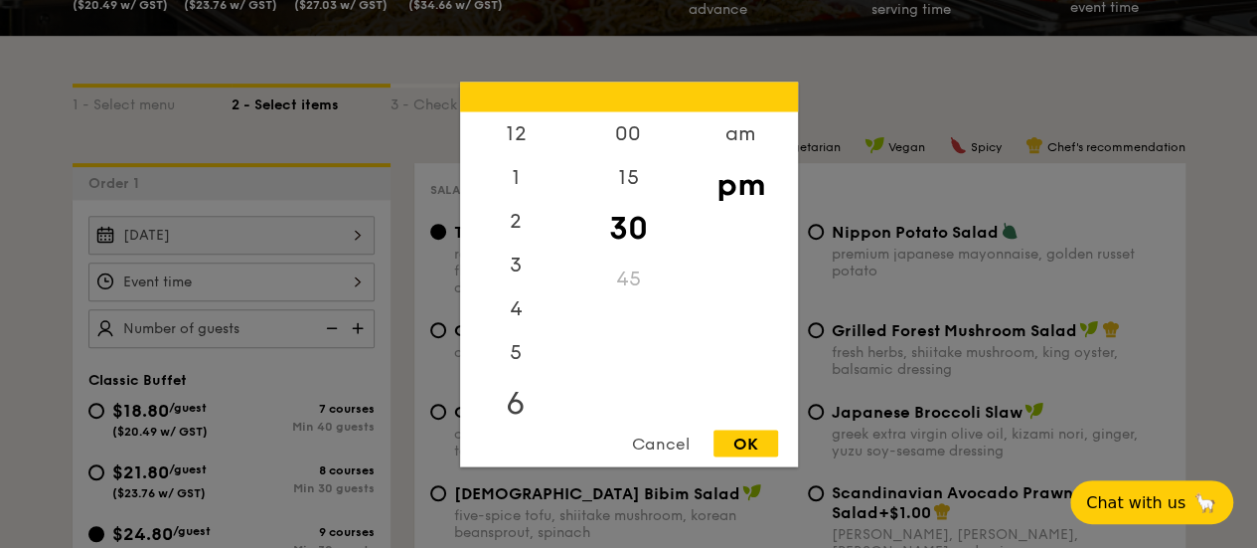
scroll to position [87, 0]
click at [753, 135] on div "am" at bounding box center [741, 140] width 112 height 58
click at [513, 385] on div "11" at bounding box center [516, 387] width 112 height 58
click at [630, 270] on div "45" at bounding box center [628, 285] width 112 height 58
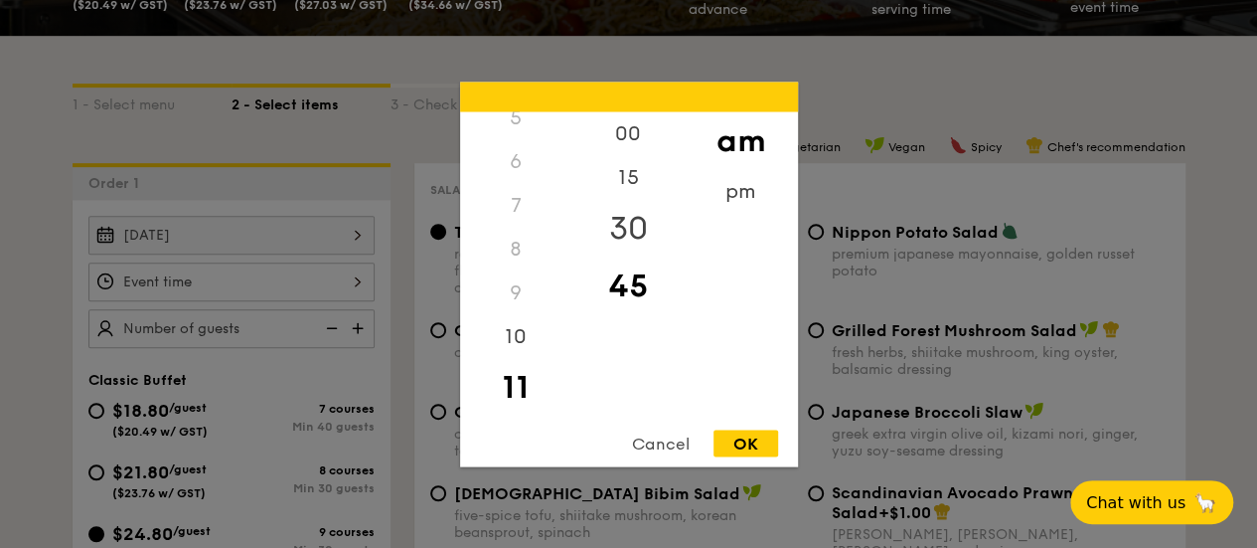
click at [636, 236] on div "30" at bounding box center [628, 228] width 112 height 58
click at [746, 444] on div "OK" at bounding box center [745, 442] width 65 height 27
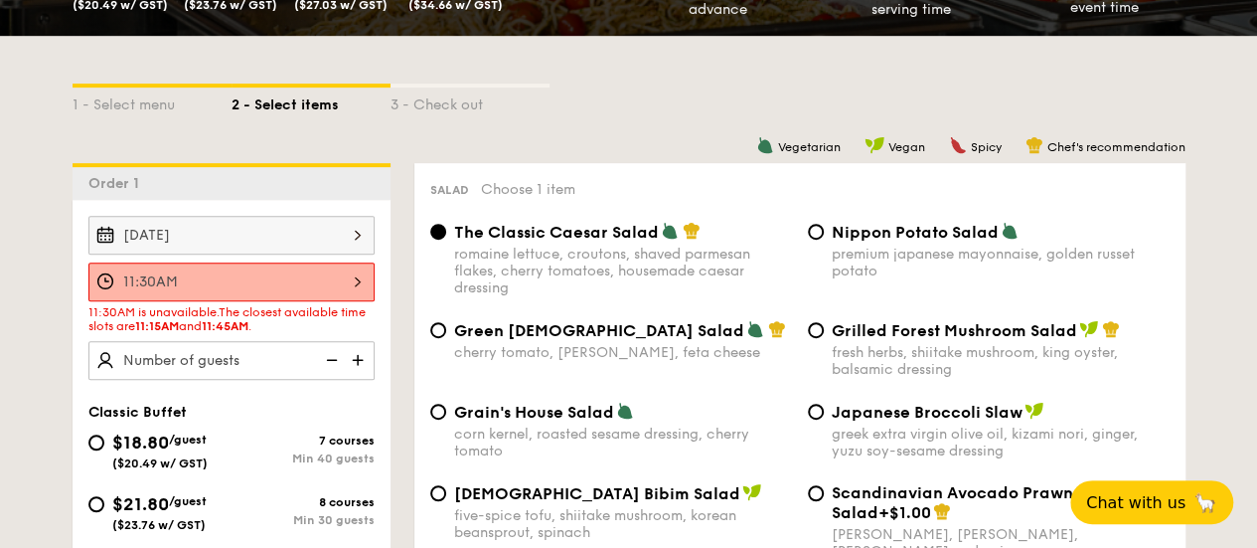
click at [333, 271] on div "11:30AM" at bounding box center [231, 281] width 286 height 39
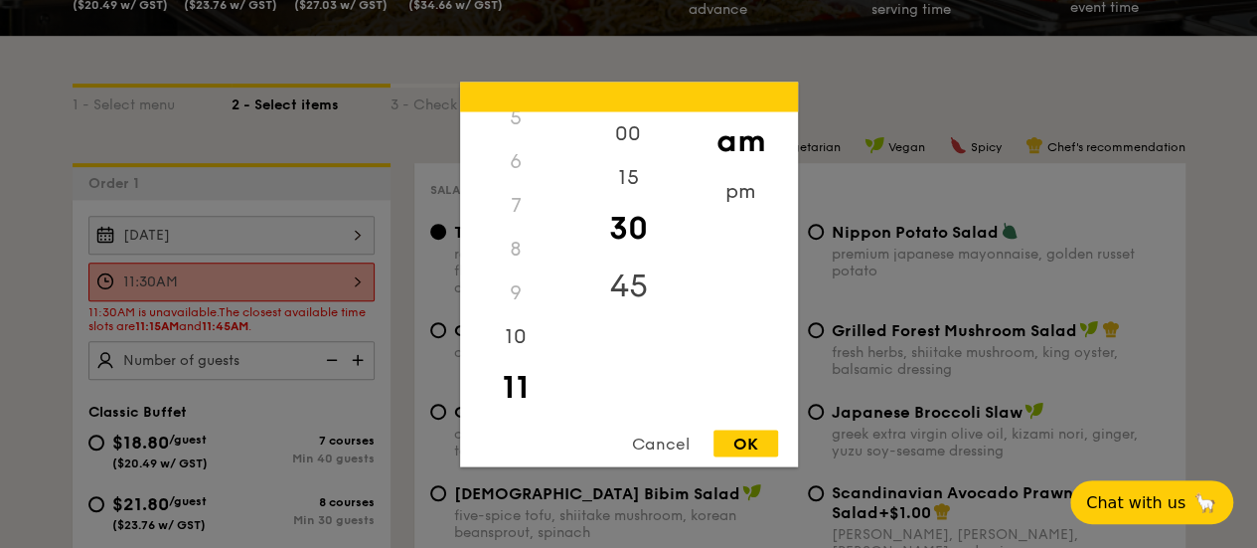
click at [626, 274] on div "45" at bounding box center [628, 285] width 112 height 58
drag, startPoint x: 731, startPoint y: 448, endPoint x: 722, endPoint y: 440, distance: 12.0
click at [731, 448] on div "OK" at bounding box center [745, 442] width 65 height 27
type input "11:45AM"
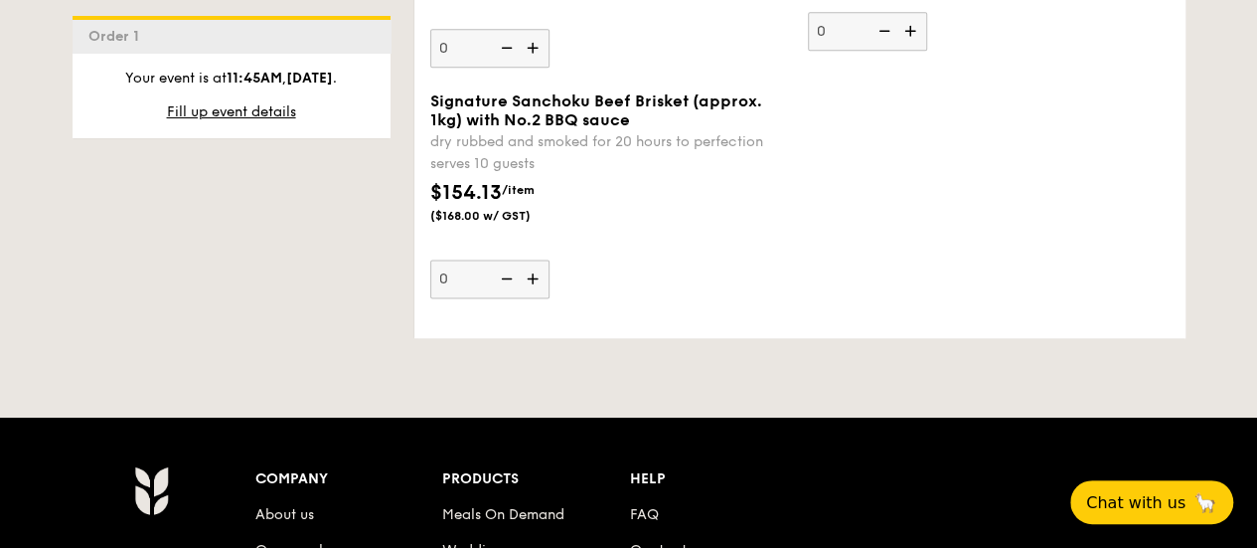
scroll to position [5366, 0]
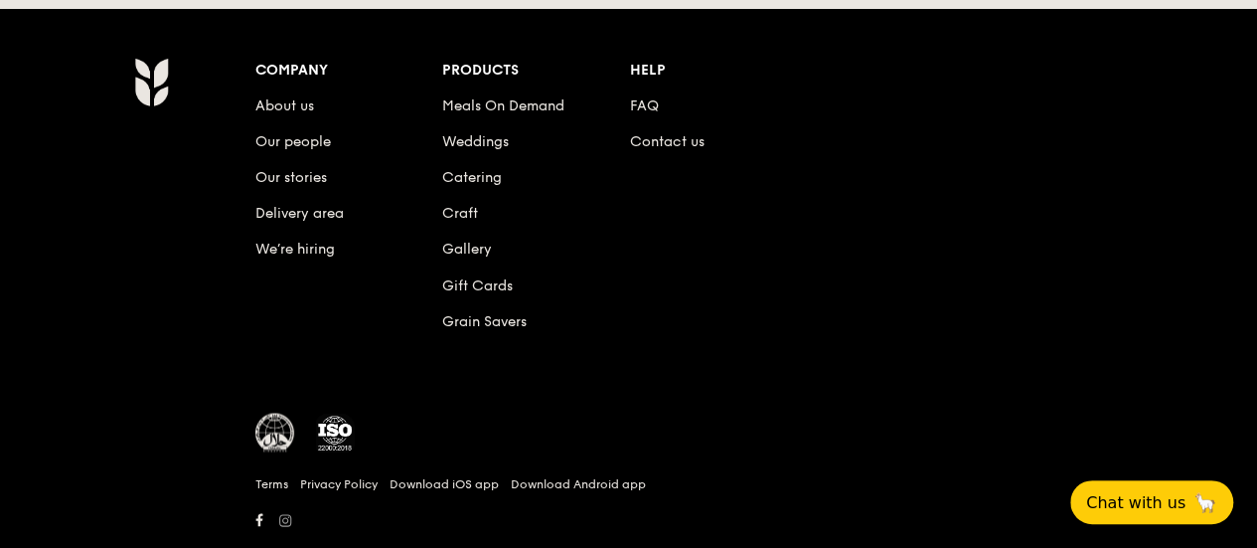
click at [289, 527] on icon at bounding box center [285, 520] width 12 height 14
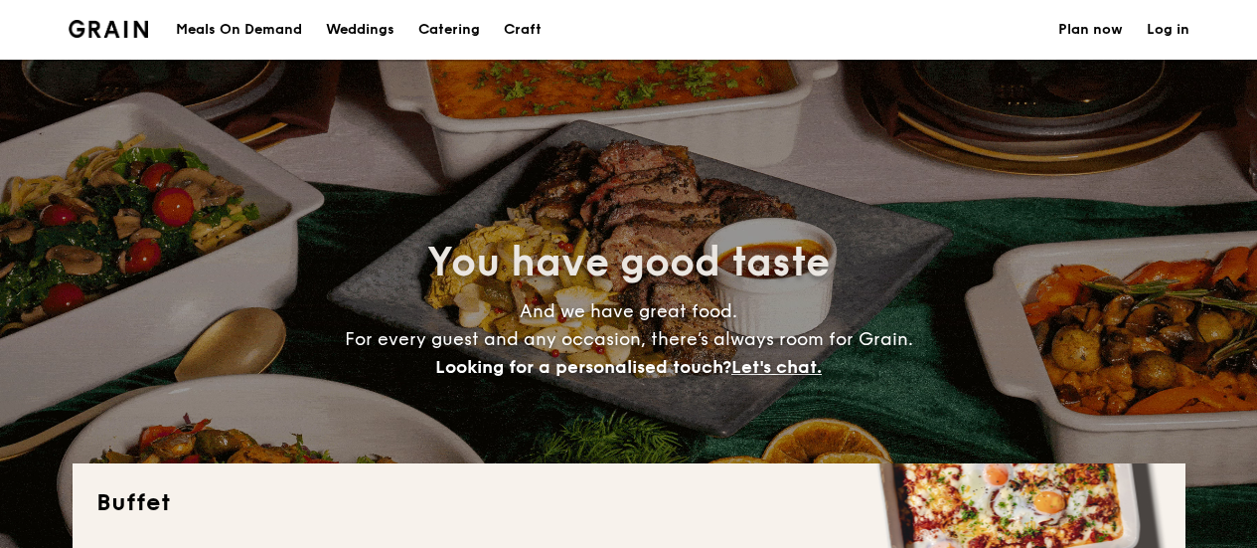
select select
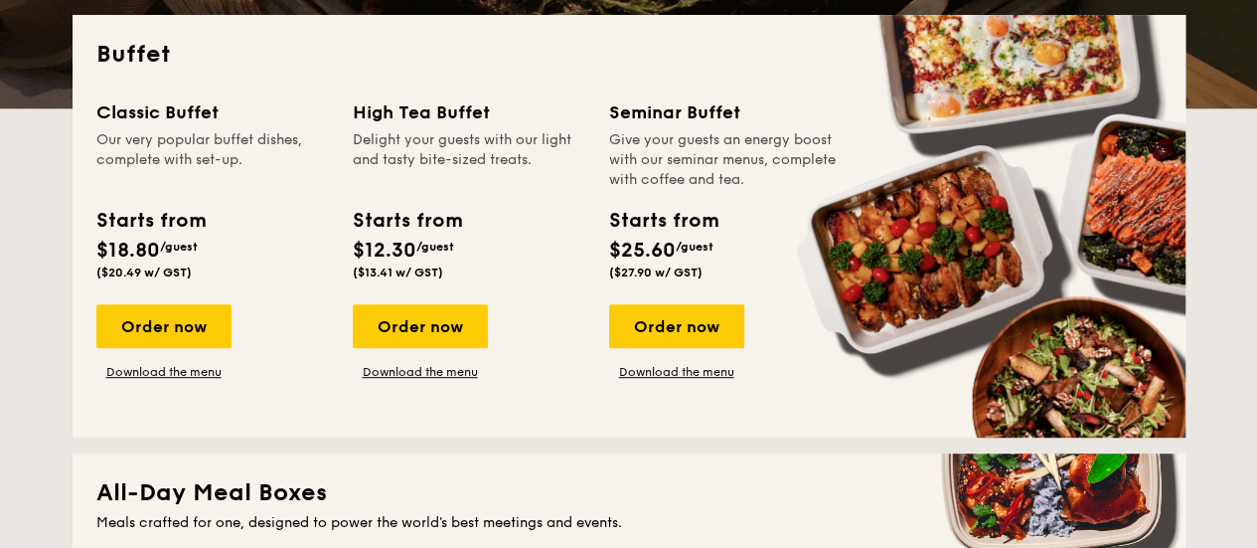
scroll to position [596, 0]
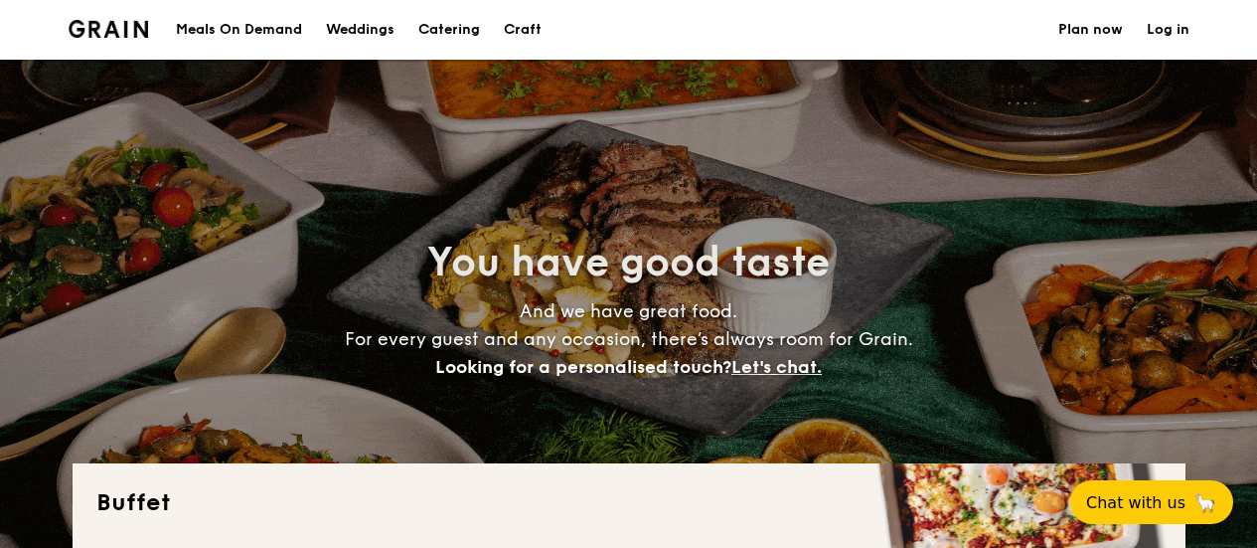
select select
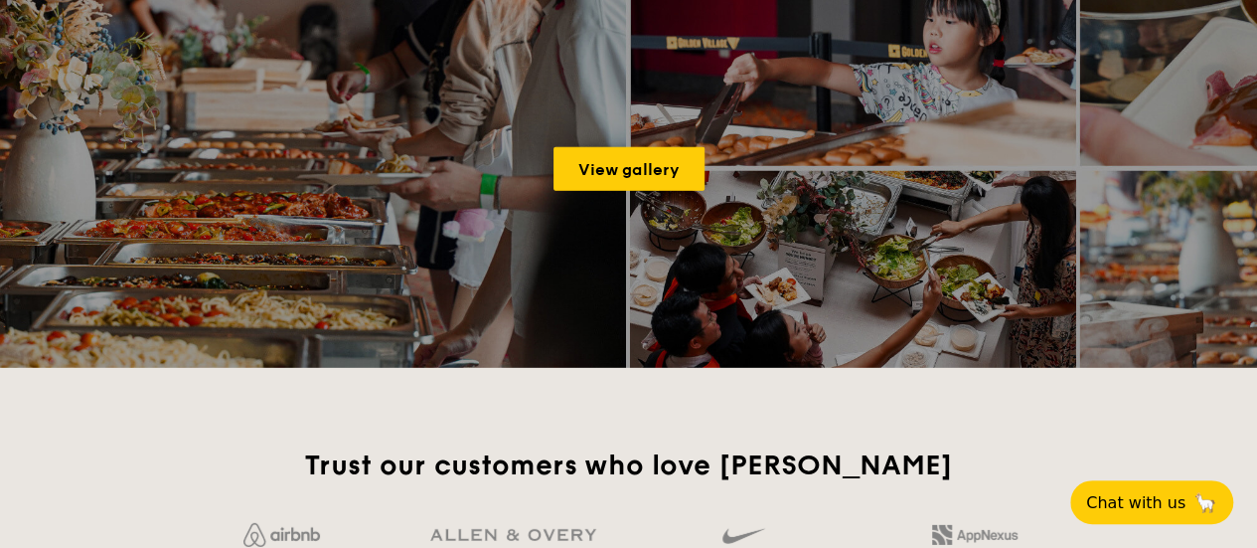
scroll to position [2882, 0]
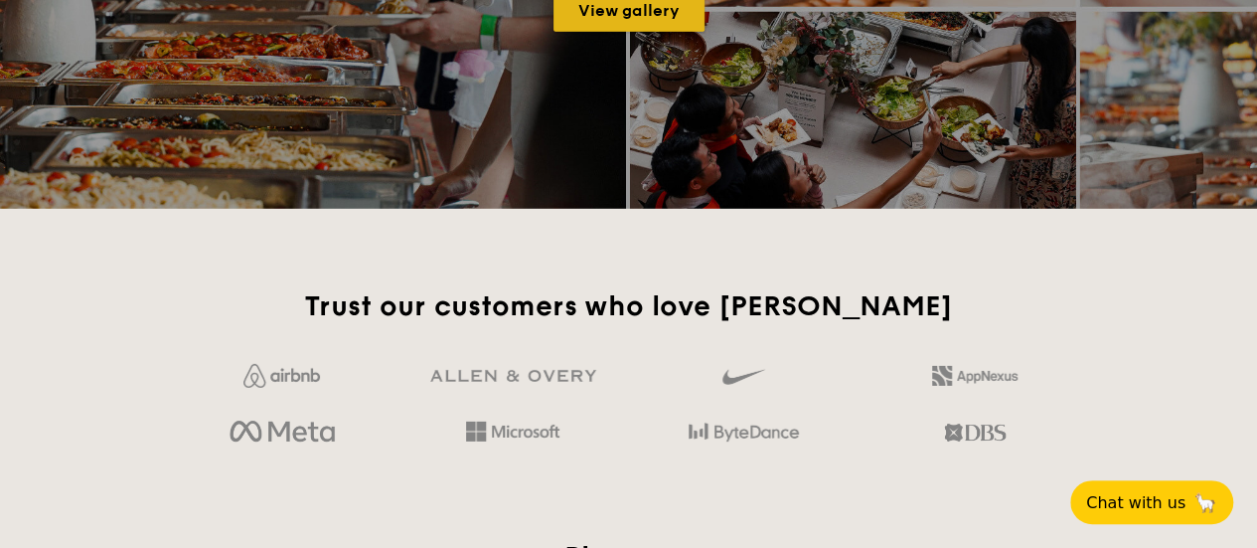
click at [636, 24] on link "View gallery" at bounding box center [628, 10] width 151 height 44
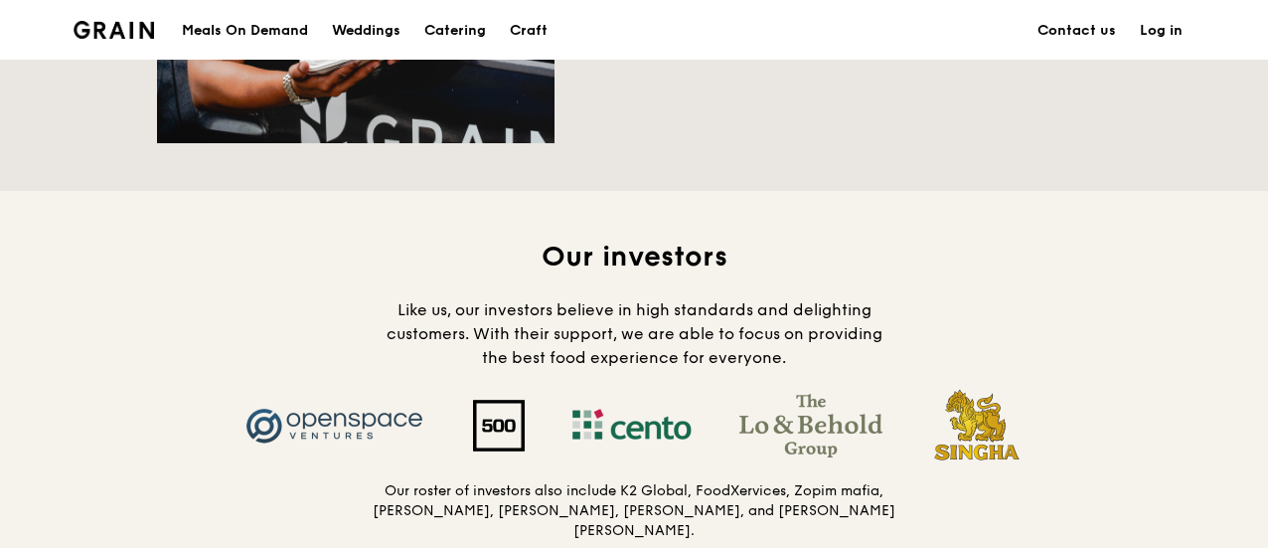
scroll to position [2385, 0]
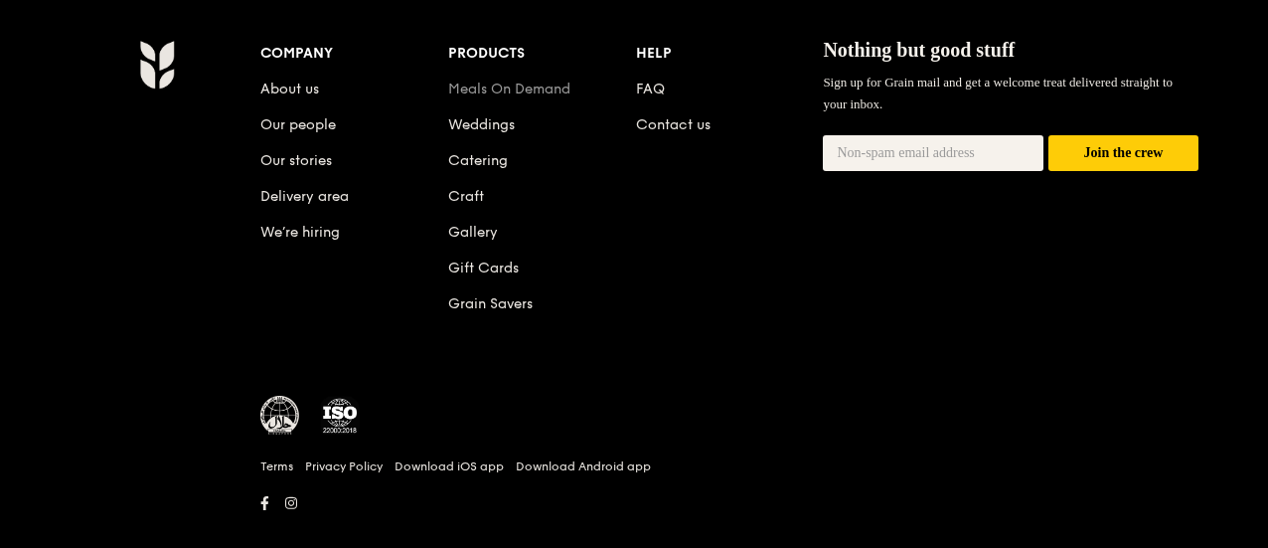
click at [545, 80] on link "Meals On Demand" at bounding box center [509, 88] width 122 height 17
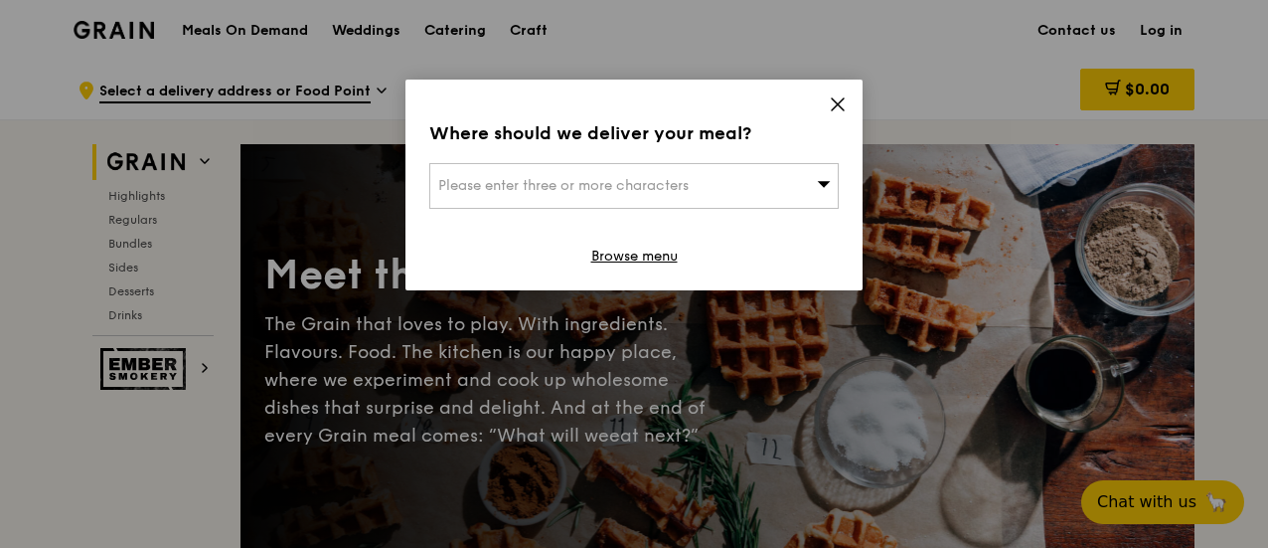
click at [773, 177] on div "Please enter three or more characters" at bounding box center [633, 186] width 409 height 46
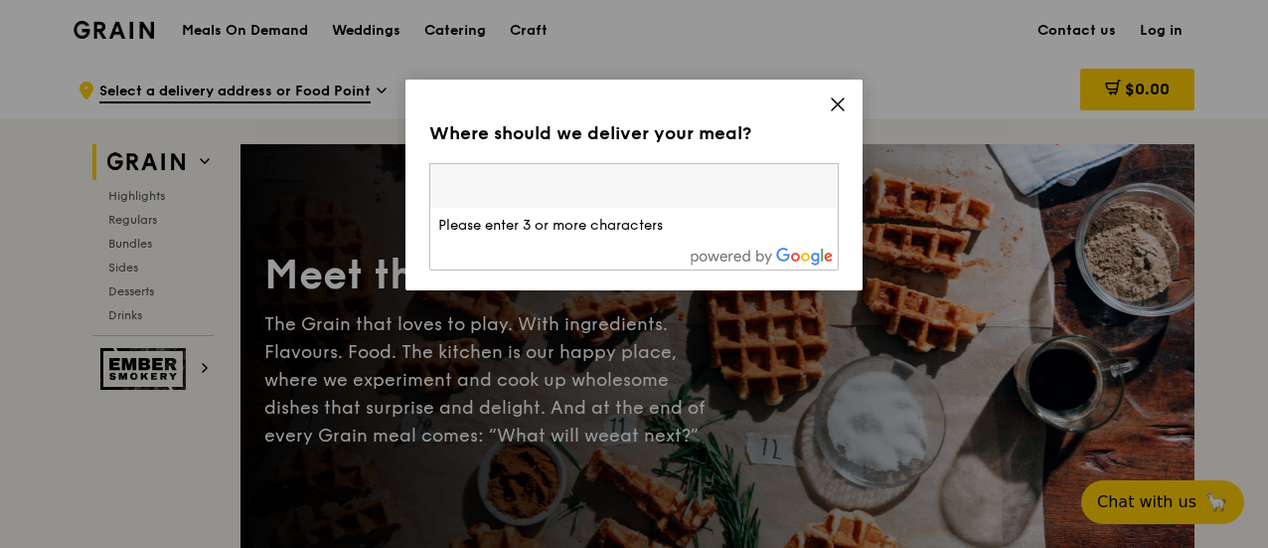
click at [842, 102] on icon at bounding box center [838, 104] width 18 height 18
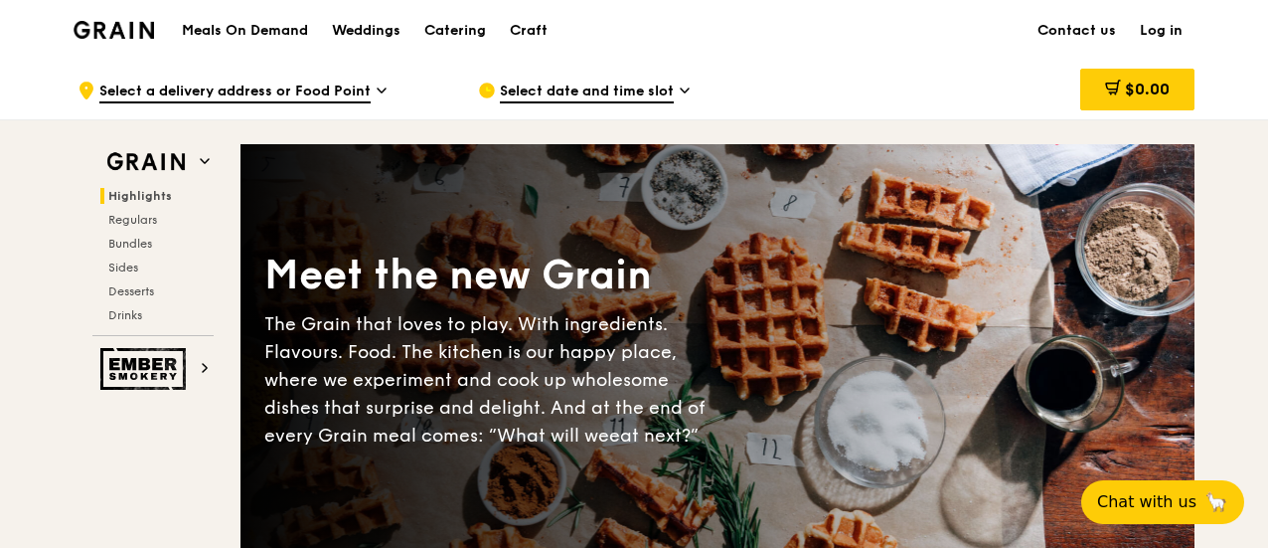
click at [302, 23] on h1 "Meals On Demand" at bounding box center [245, 31] width 126 height 20
click at [291, 33] on h1 "Meals On Demand" at bounding box center [245, 31] width 126 height 20
click at [119, 41] on div "Grain logo" at bounding box center [114, 29] width 80 height 60
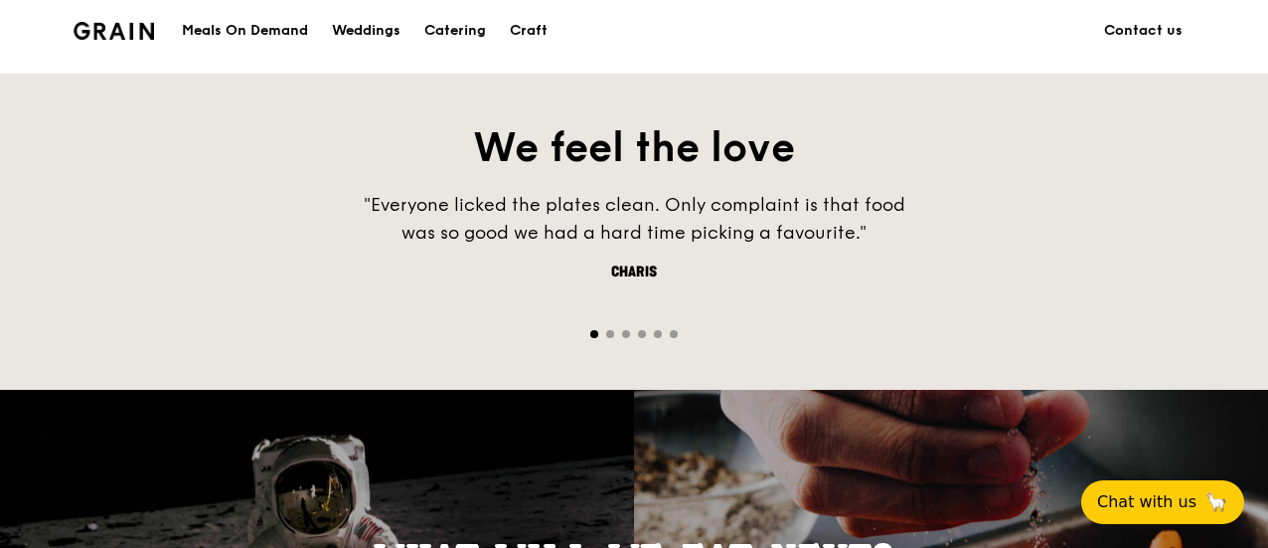
scroll to position [1491, 0]
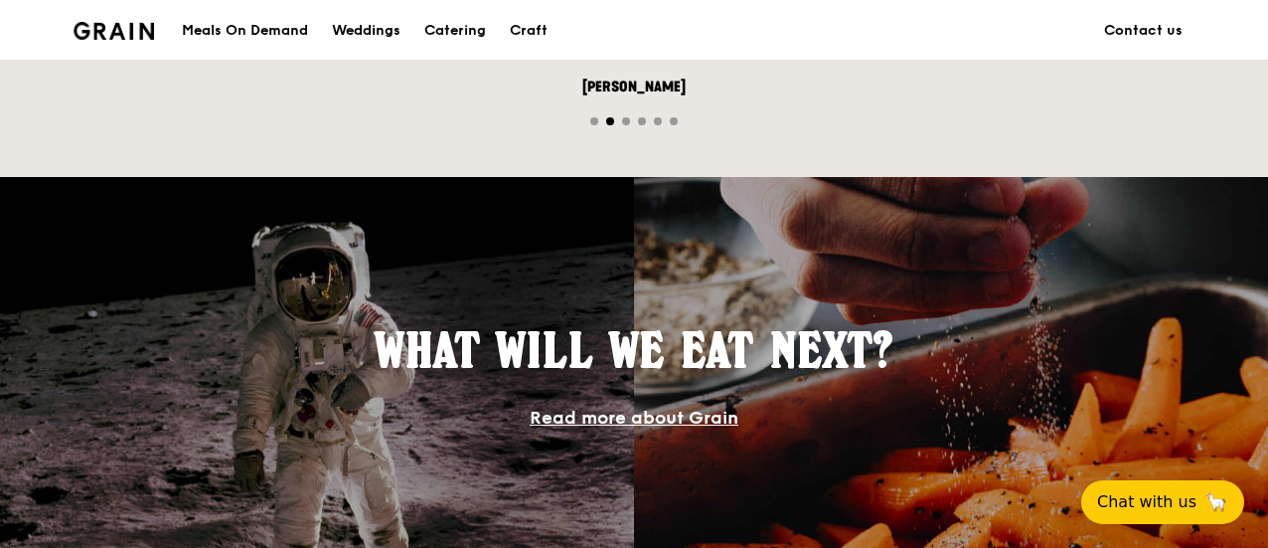
click at [611, 117] on span "Go to slide 2" at bounding box center [610, 121] width 8 height 8
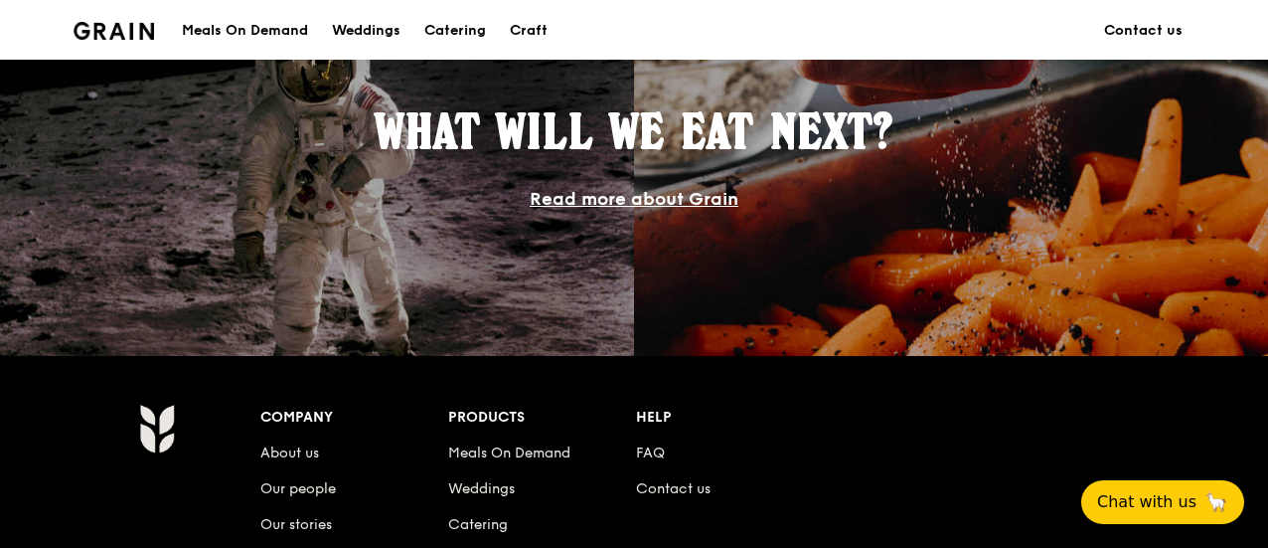
scroll to position [1987, 0]
